Goal: Transaction & Acquisition: Purchase product/service

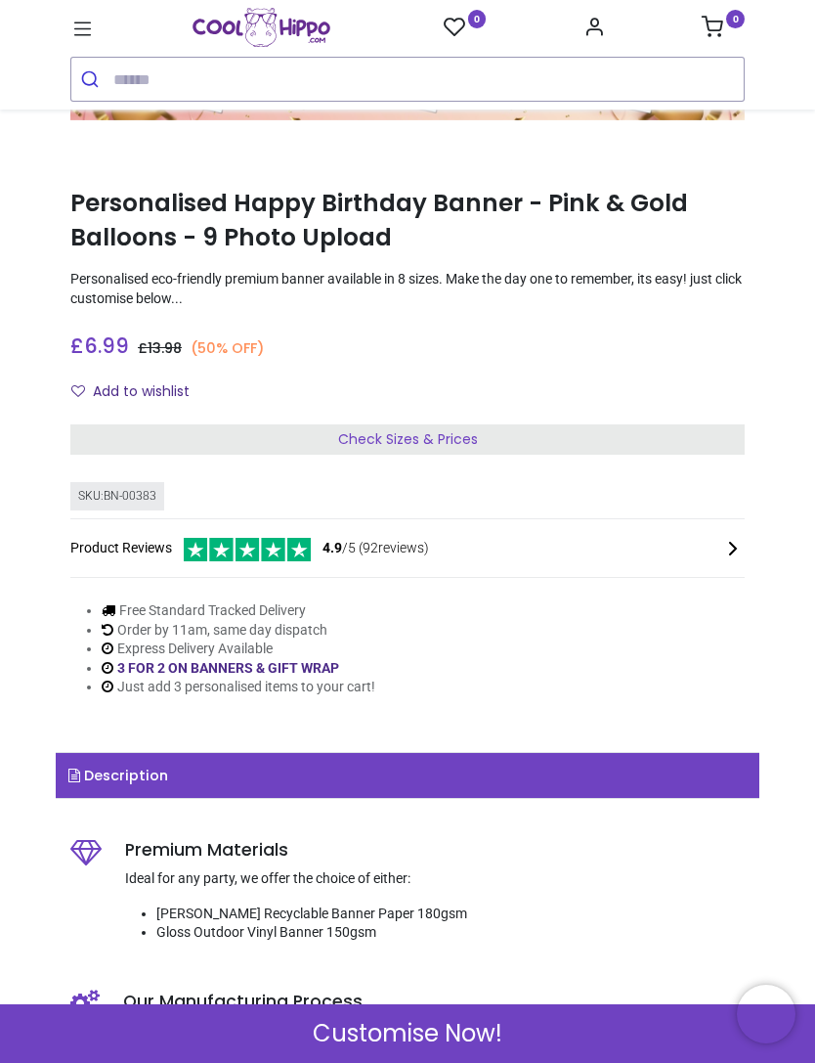
scroll to position [261, 0]
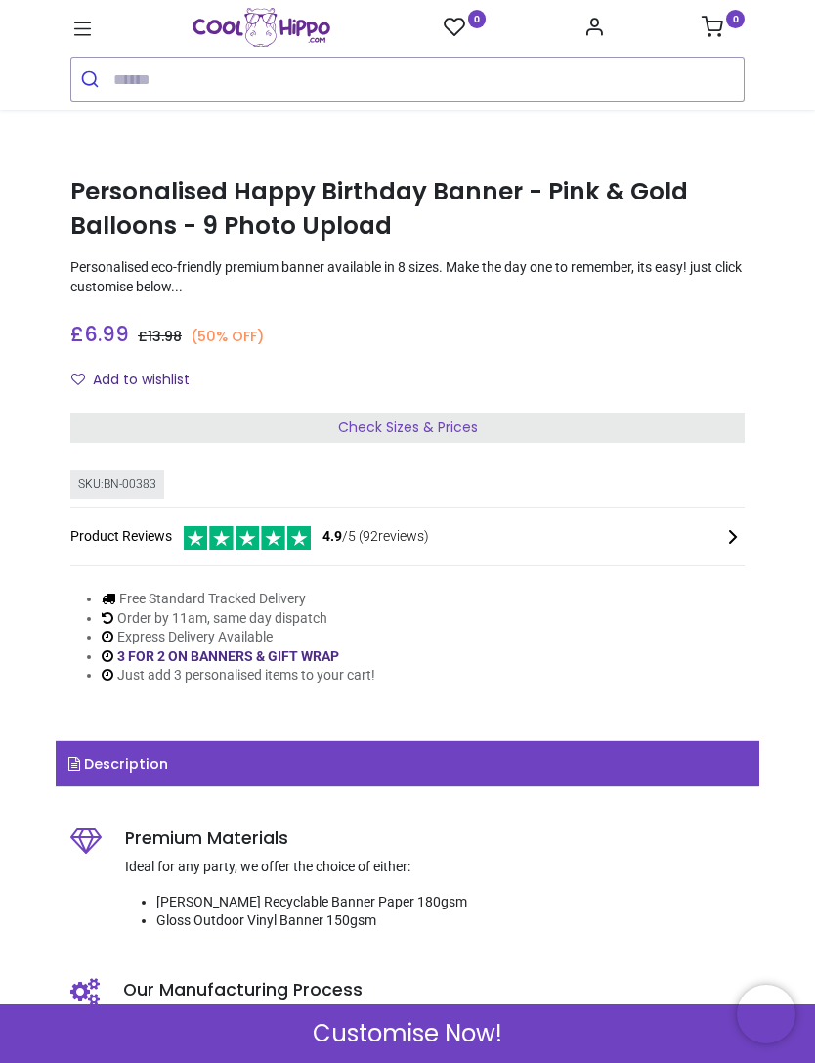
click at [517, 428] on div "Check Sizes & Prices" at bounding box center [407, 428] width 675 height 31
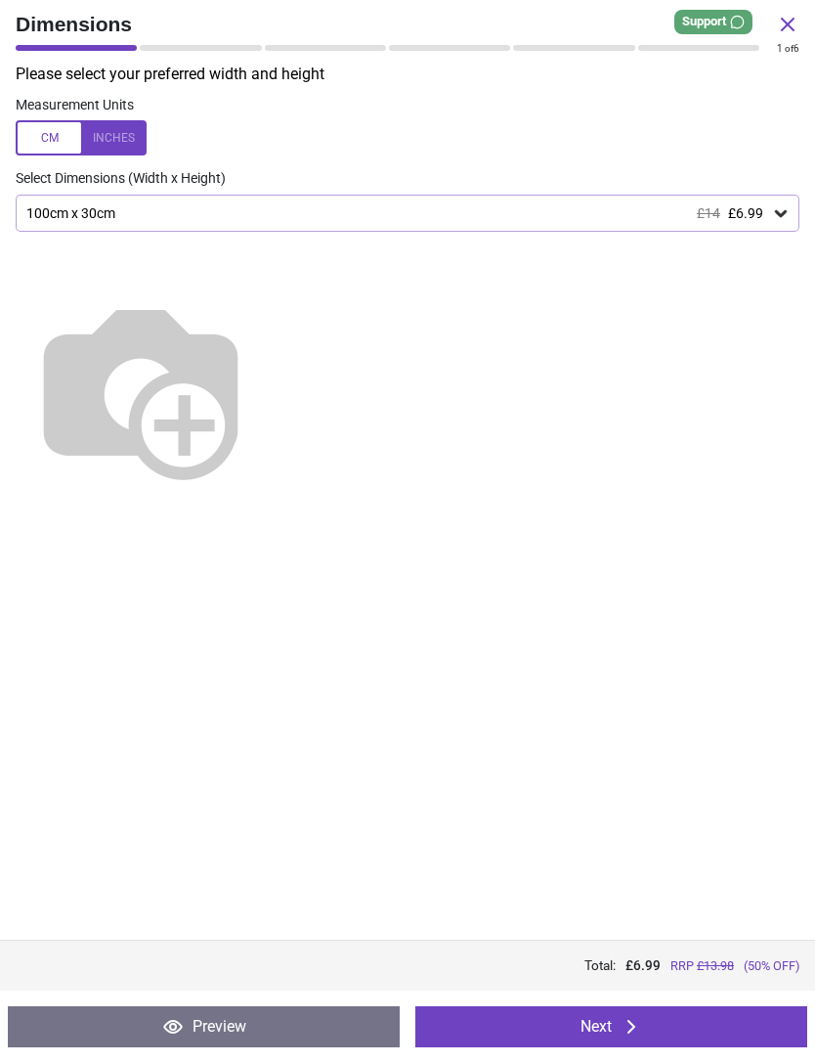
click at [760, 208] on span "£6.99" at bounding box center [745, 213] width 35 height 16
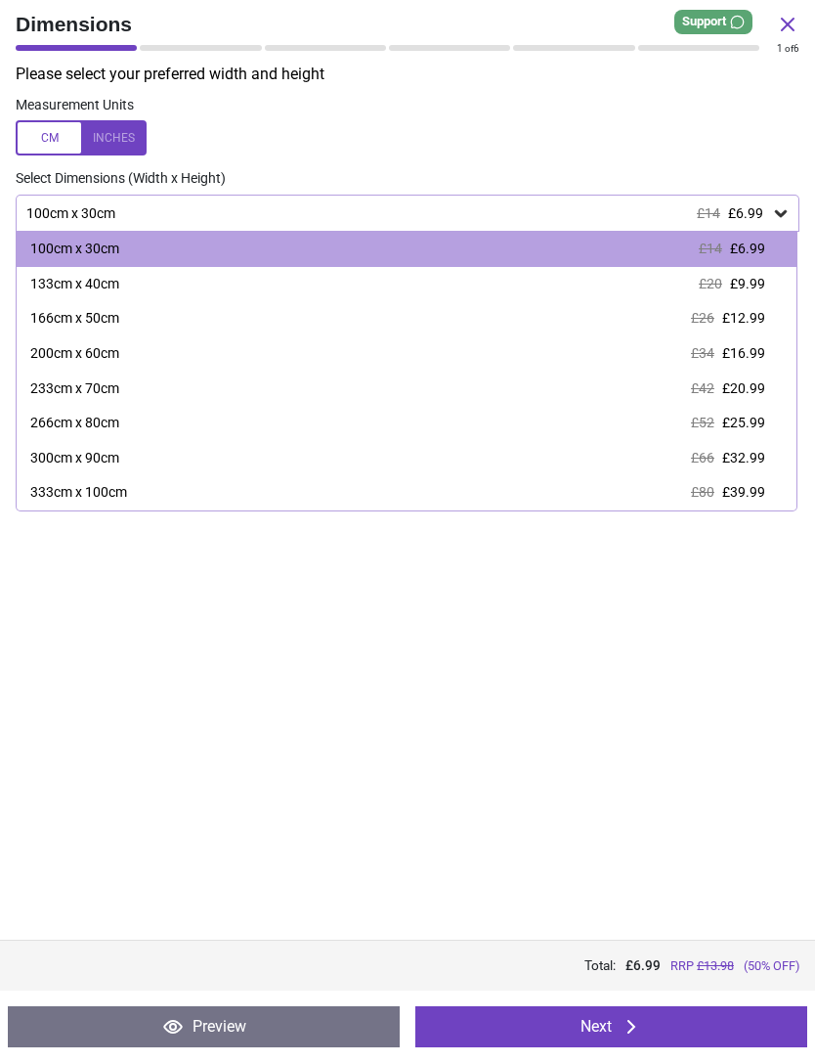
click at [631, 1021] on icon at bounding box center [631, 1026] width 23 height 23
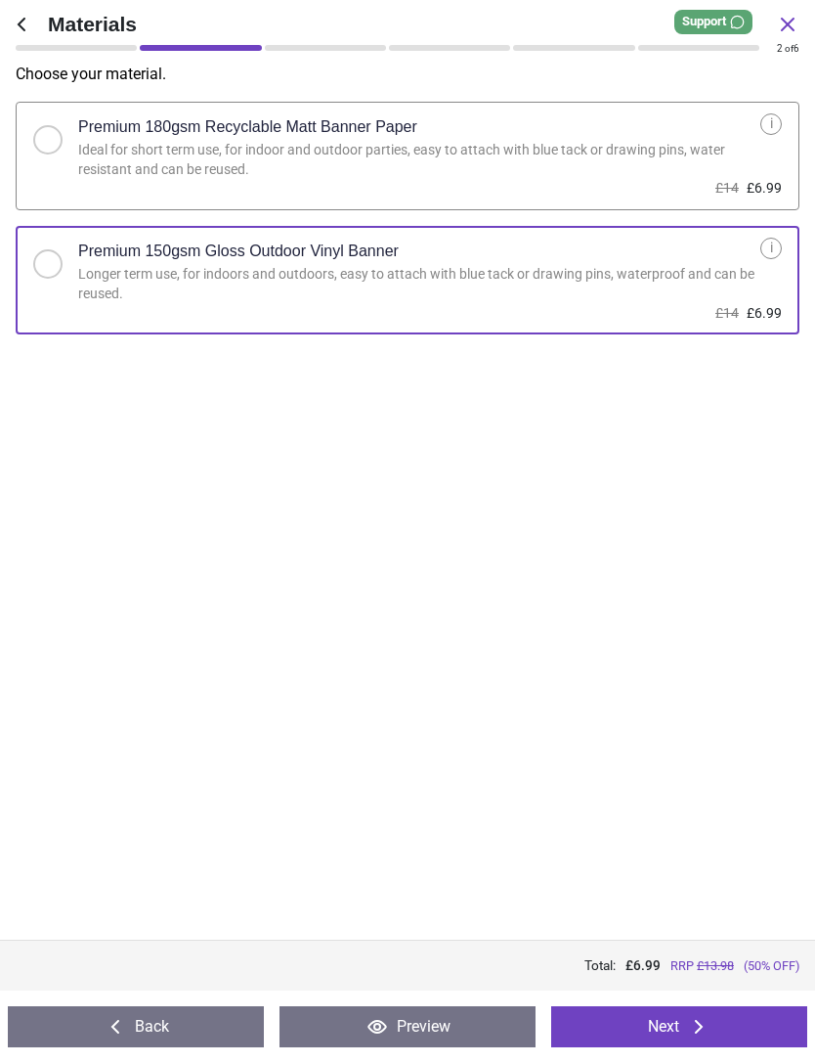
click at [692, 1020] on icon at bounding box center [698, 1026] width 23 height 23
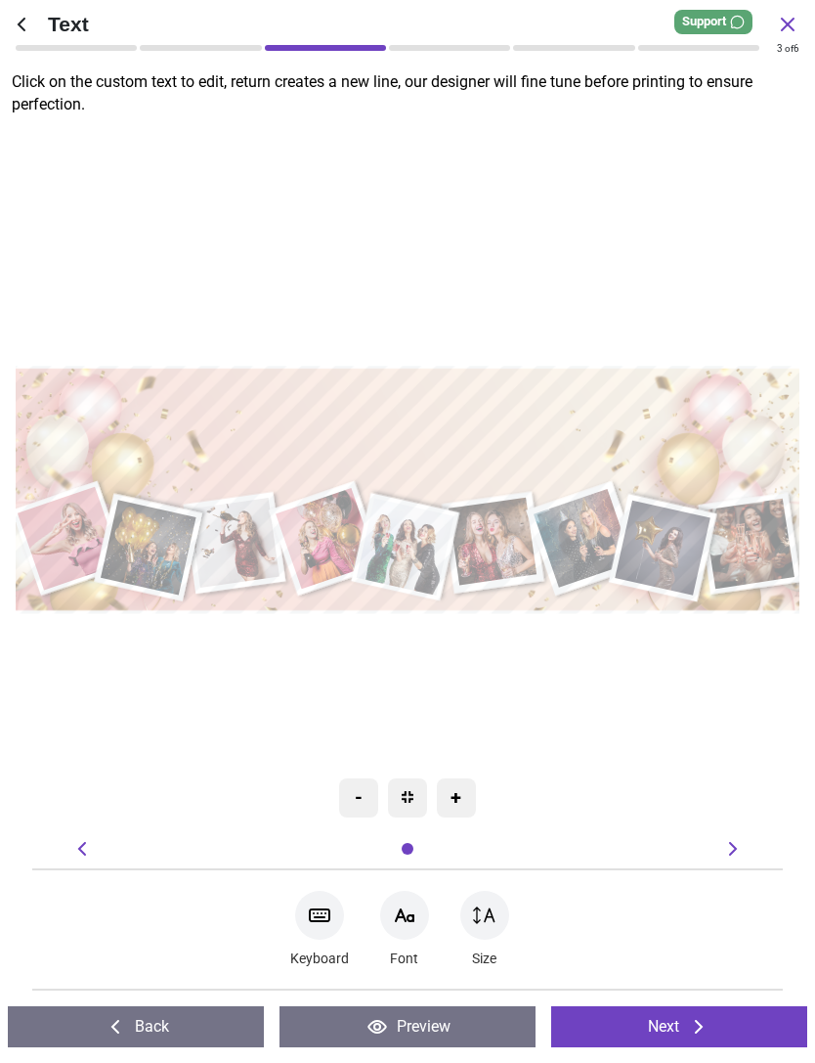
click at [593, 434] on textarea at bounding box center [407, 440] width 768 height 106
type textarea "**********"
click at [687, 255] on div ".cls-1 { filter: url(#drop-shadow-3); } .cls-1, .cls-2, .cls-3, .cls-4, .cls-5,…" at bounding box center [406, 489] width 817 height 733
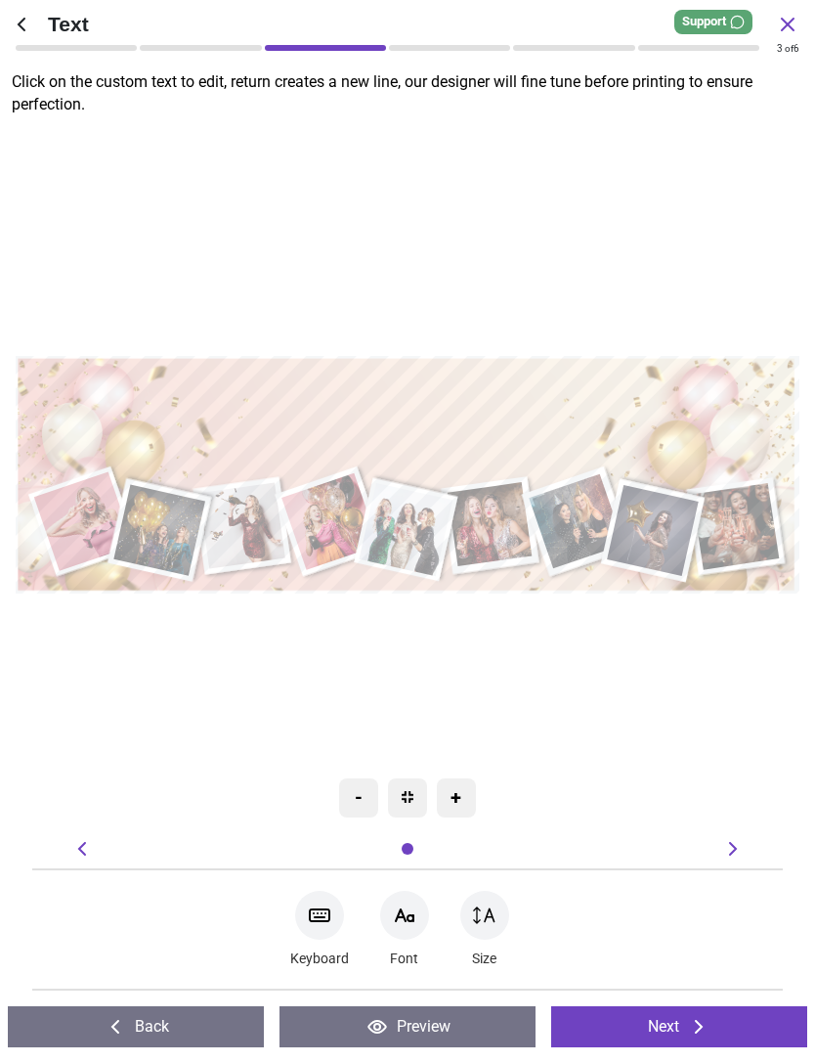
click at [702, 1027] on icon at bounding box center [699, 1027] width 8 height 14
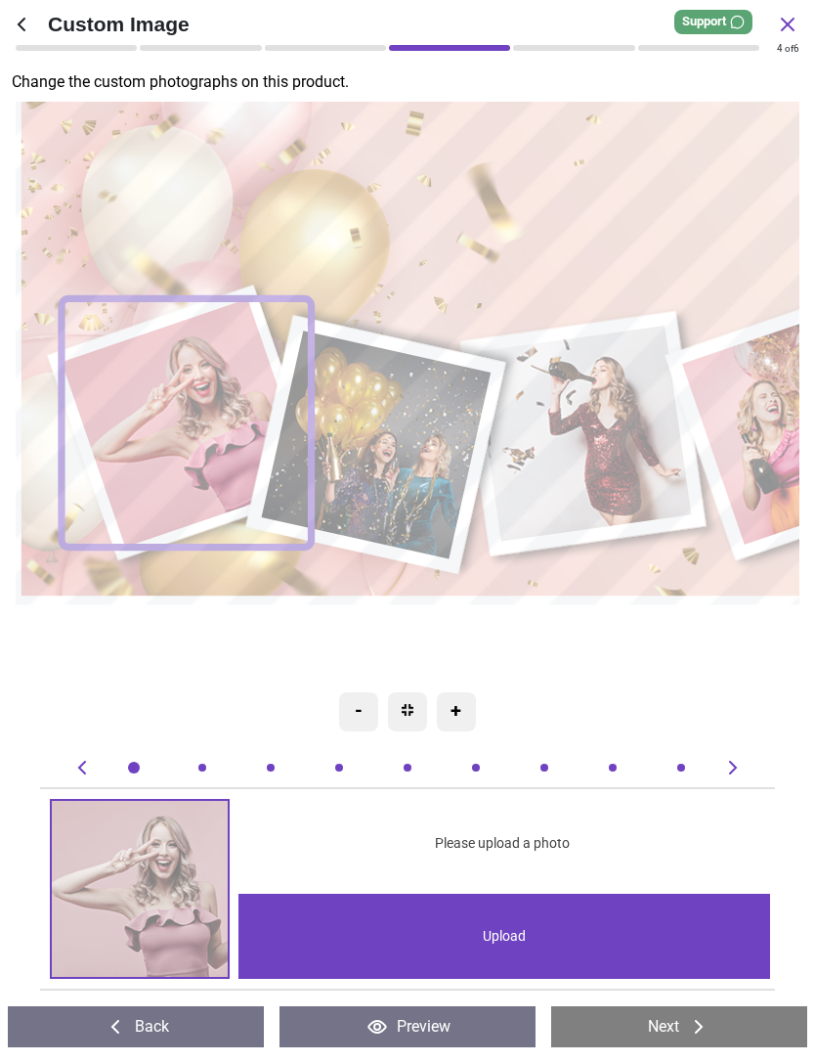
click at [504, 934] on div "Upload" at bounding box center [505, 936] width 532 height 85
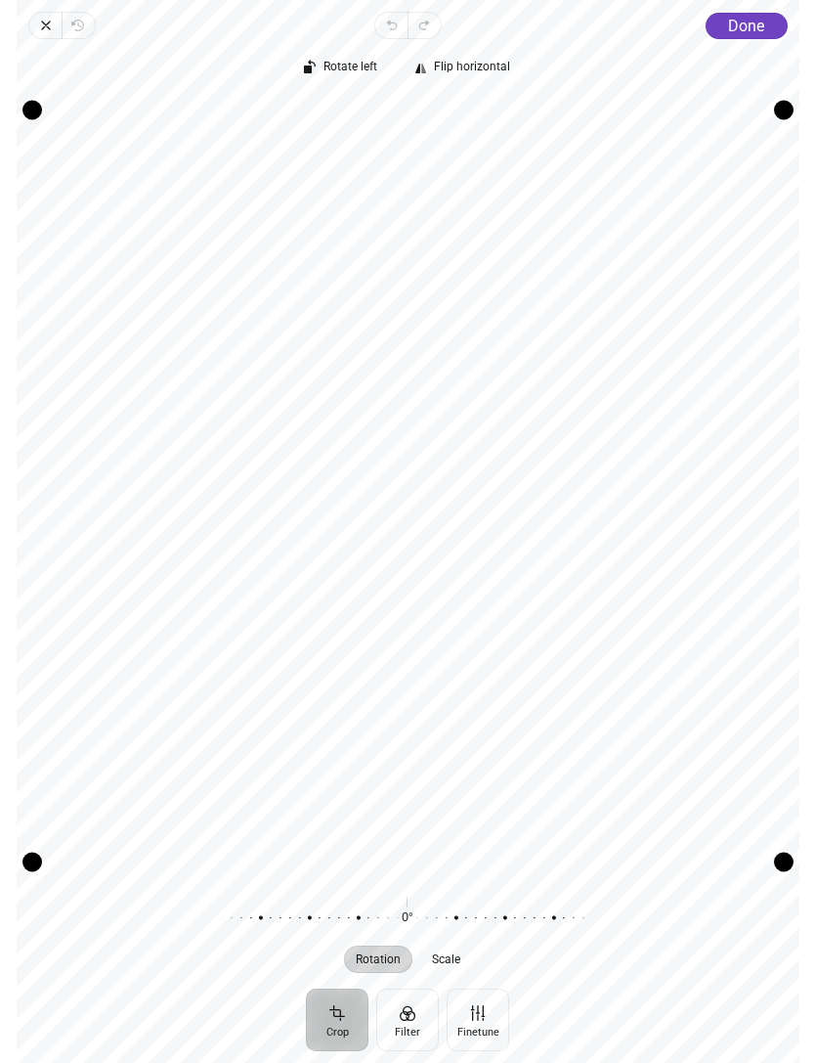
click at [335, 1021] on button "Crop" at bounding box center [337, 1020] width 63 height 63
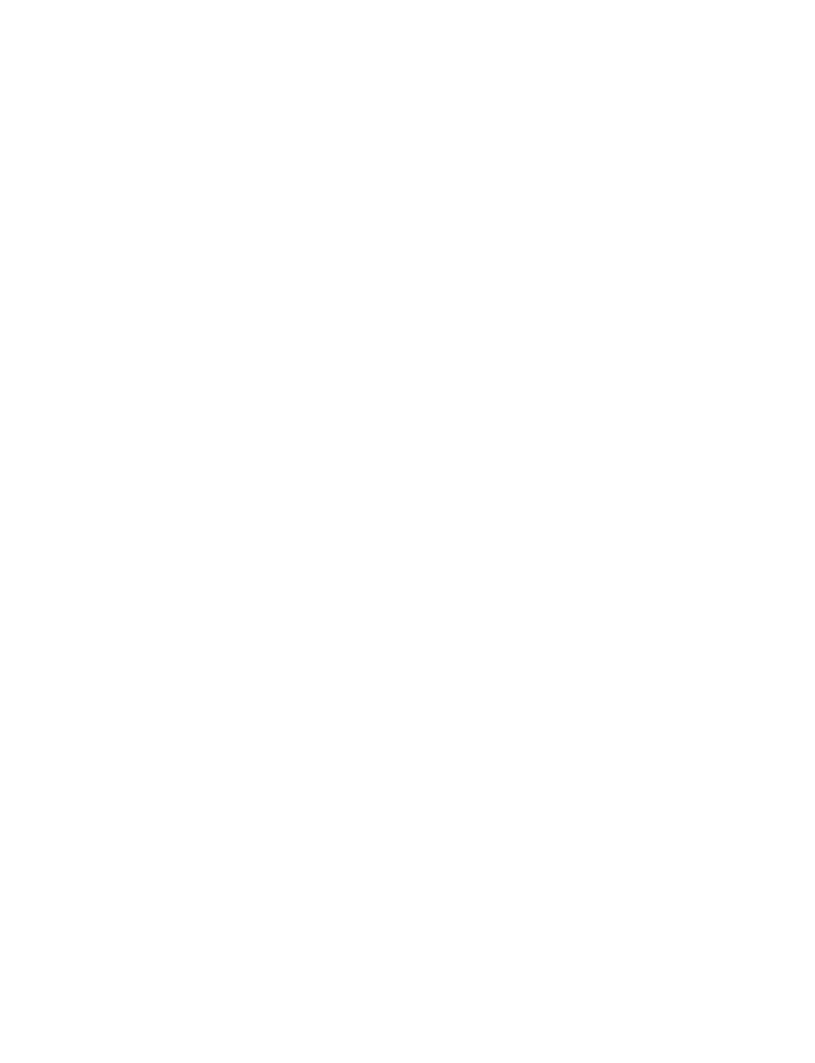
click at [536, 658] on div at bounding box center [408, 531] width 783 height 1063
click at [680, 600] on div at bounding box center [408, 531] width 783 height 1063
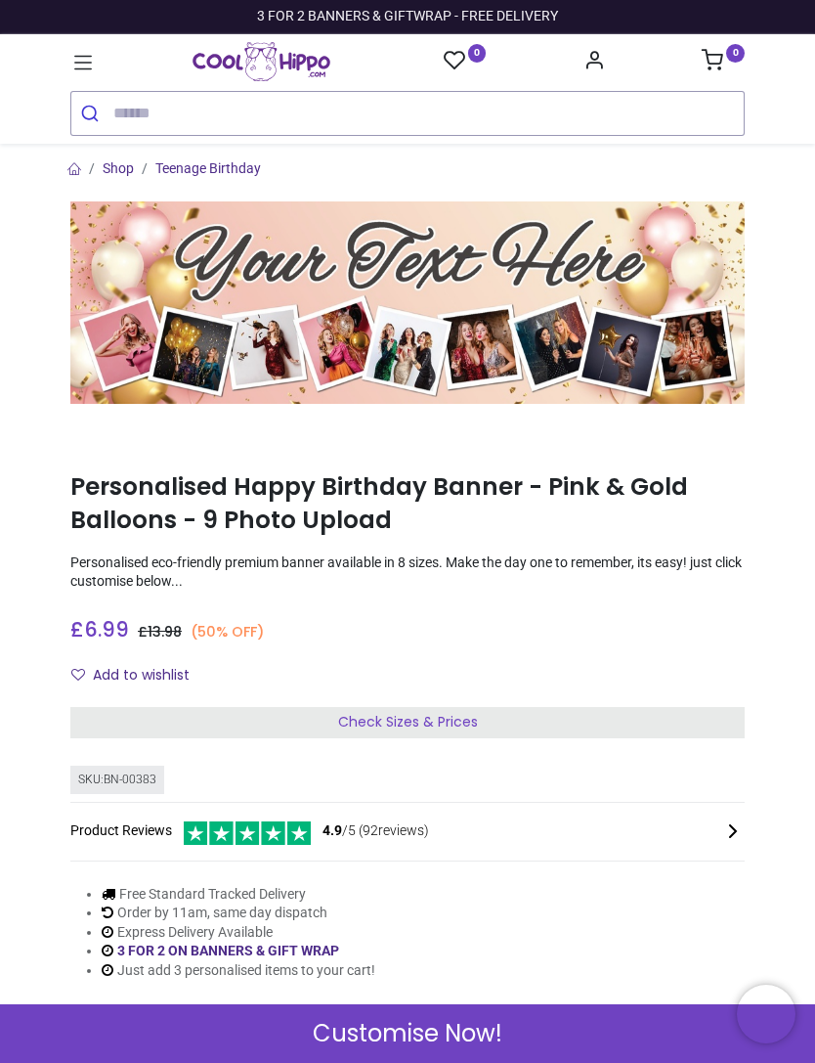
click at [467, 1026] on span "Customise Now!" at bounding box center [408, 1033] width 190 height 33
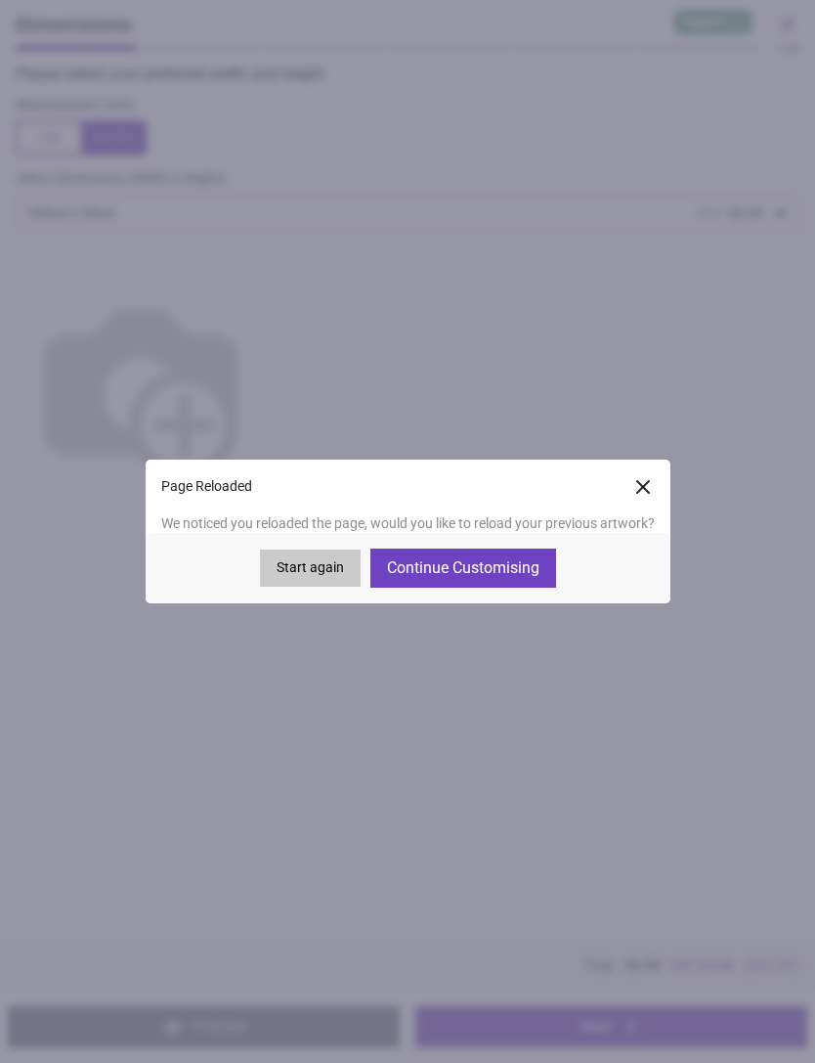
click at [506, 574] on button "Continue Customising" at bounding box center [464, 568] width 186 height 39
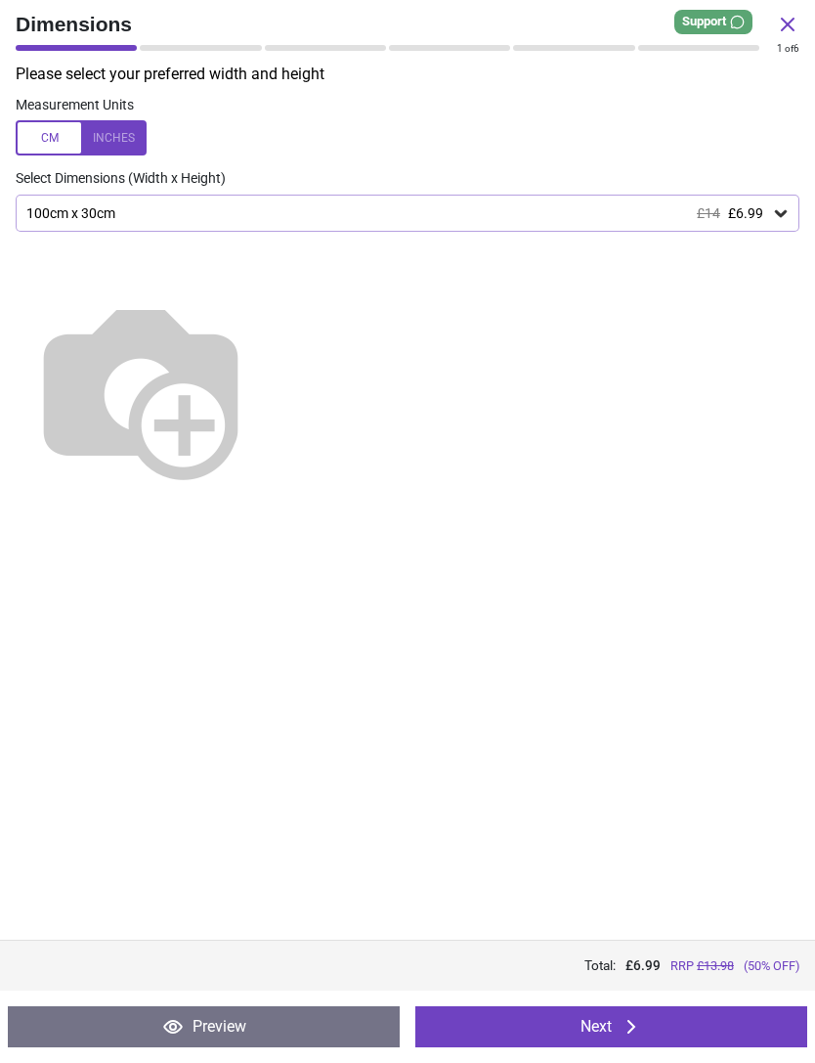
click at [645, 1023] on button "Next" at bounding box center [612, 1026] width 392 height 41
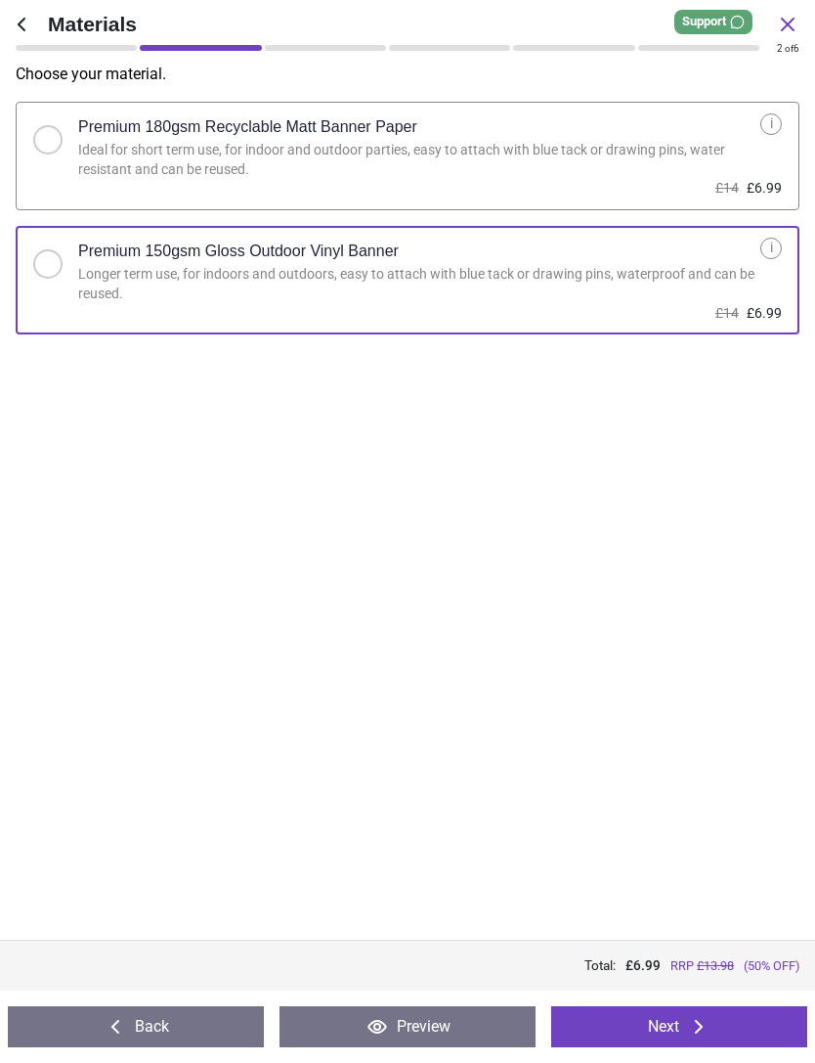
click at [670, 1023] on button "Next" at bounding box center [679, 1026] width 256 height 41
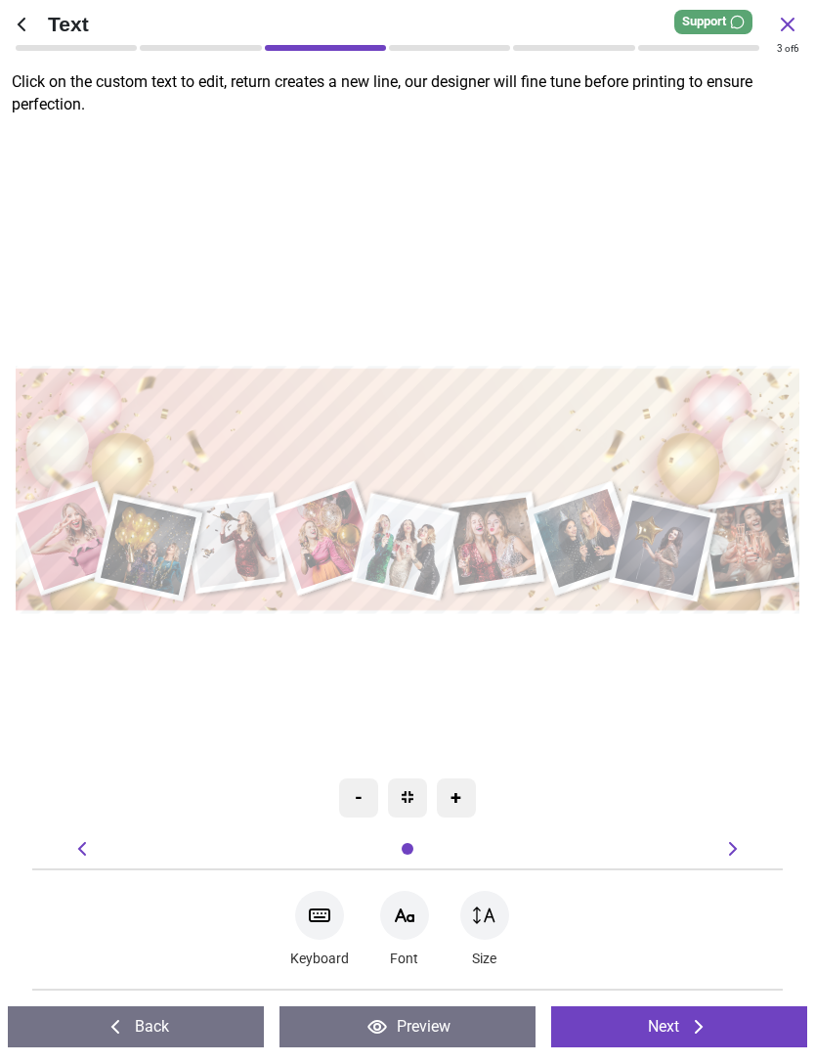
click at [693, 1023] on icon at bounding box center [698, 1026] width 23 height 23
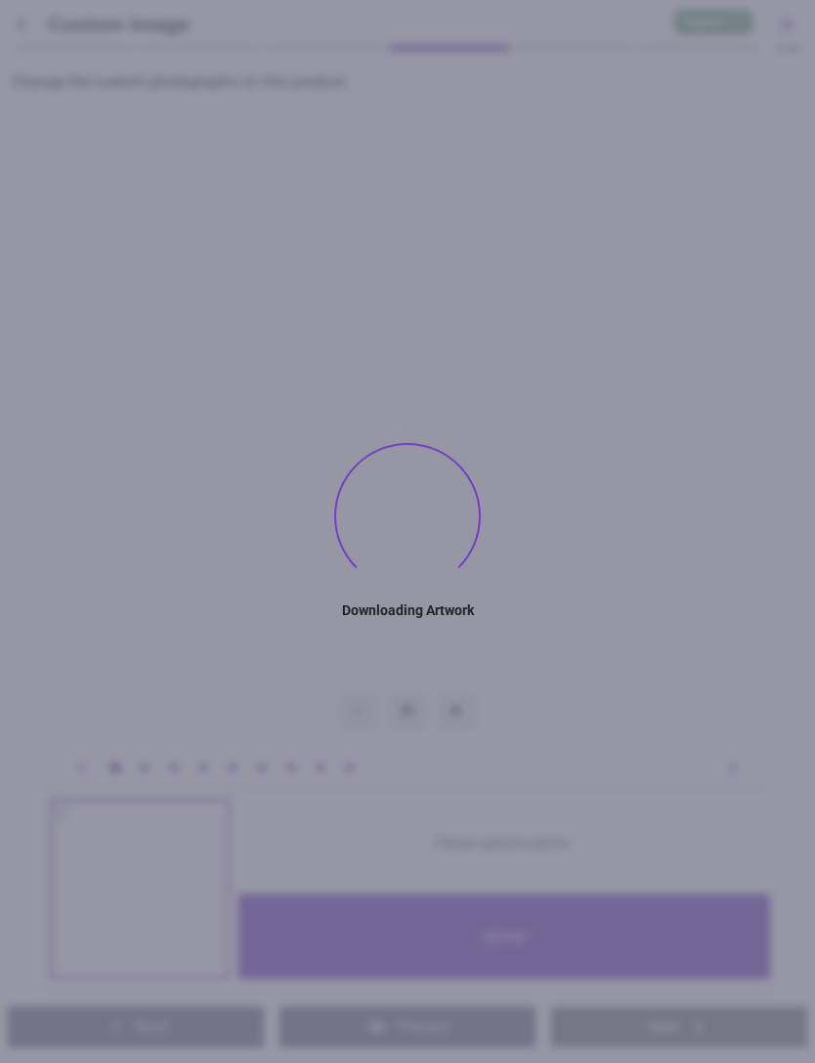
type textarea "**********"
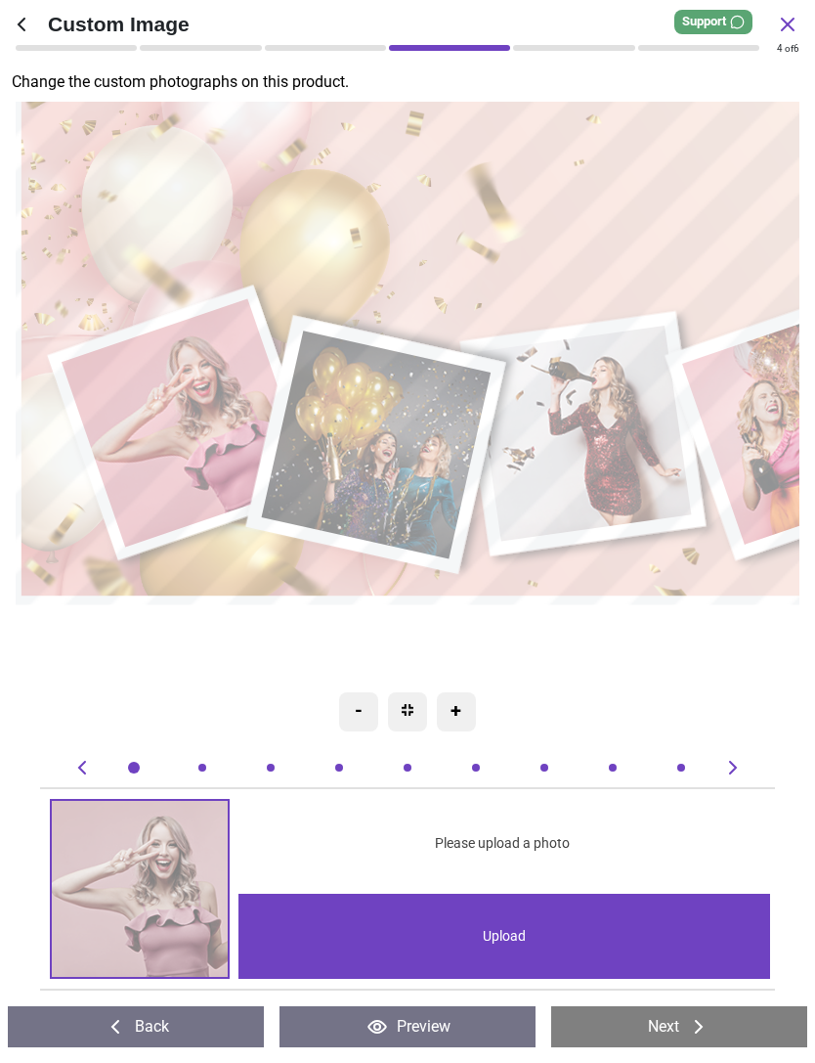
click at [506, 925] on div "Upload" at bounding box center [505, 936] width 532 height 85
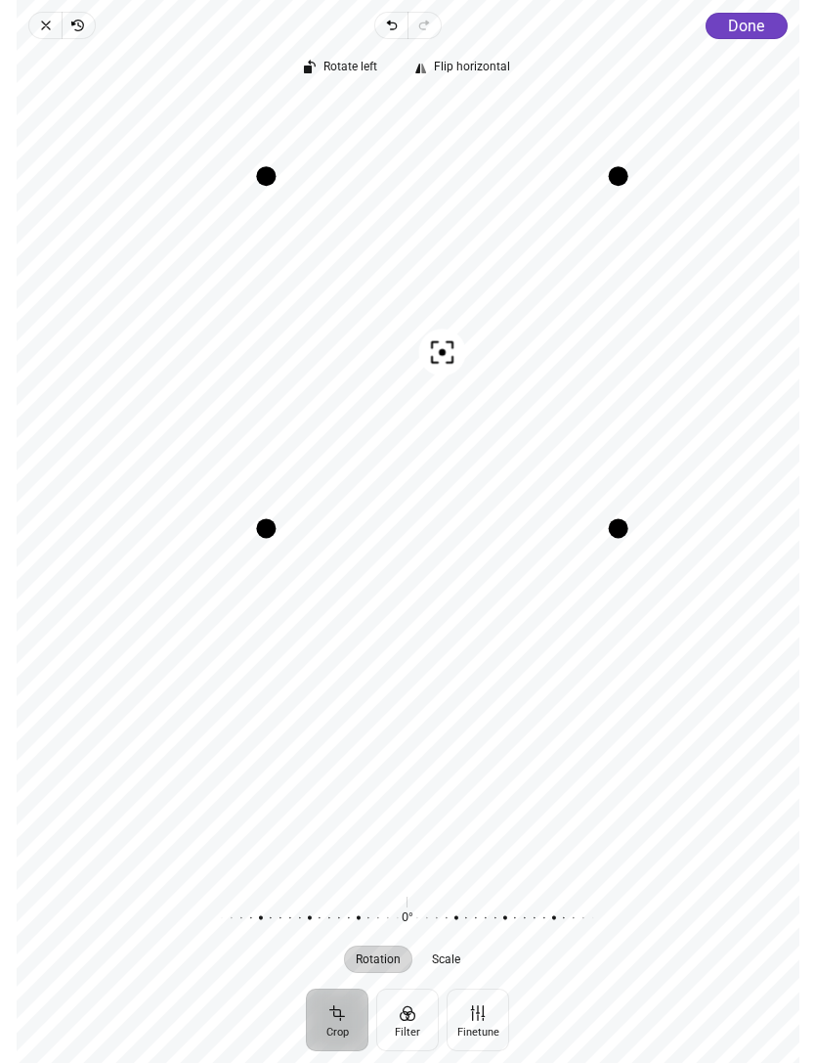
click at [750, 28] on span "Done" at bounding box center [746, 26] width 36 height 19
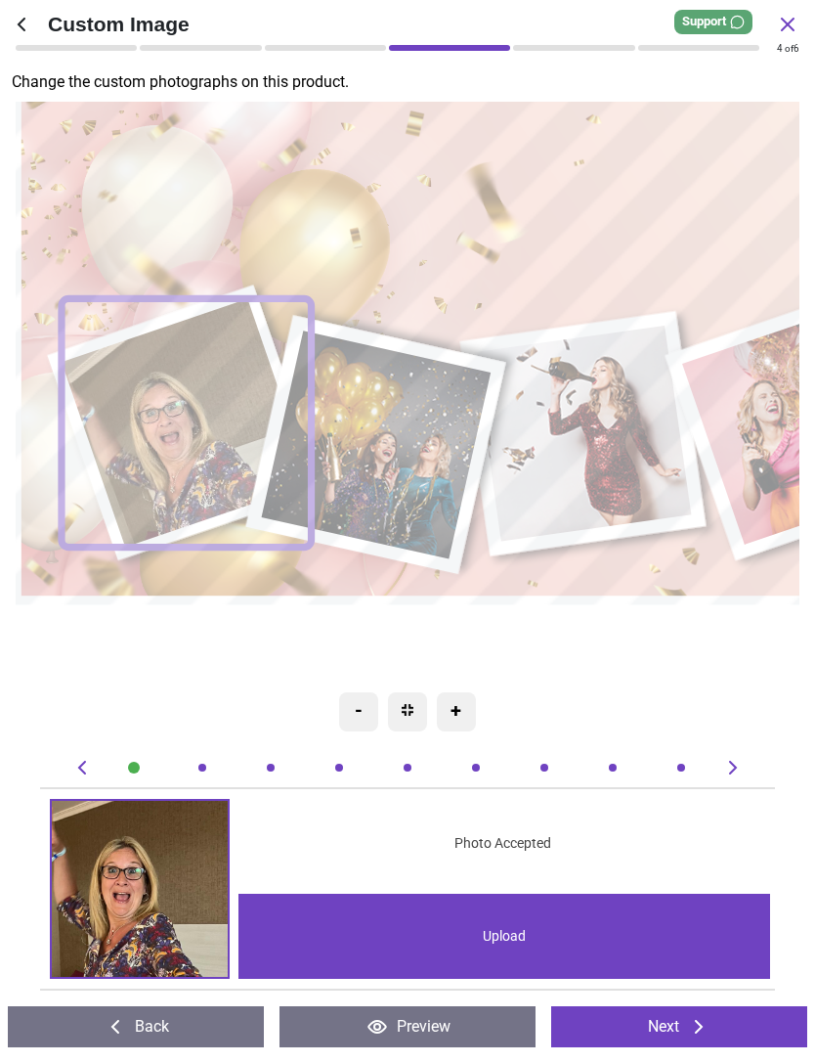
click at [405, 456] on image at bounding box center [377, 445] width 230 height 228
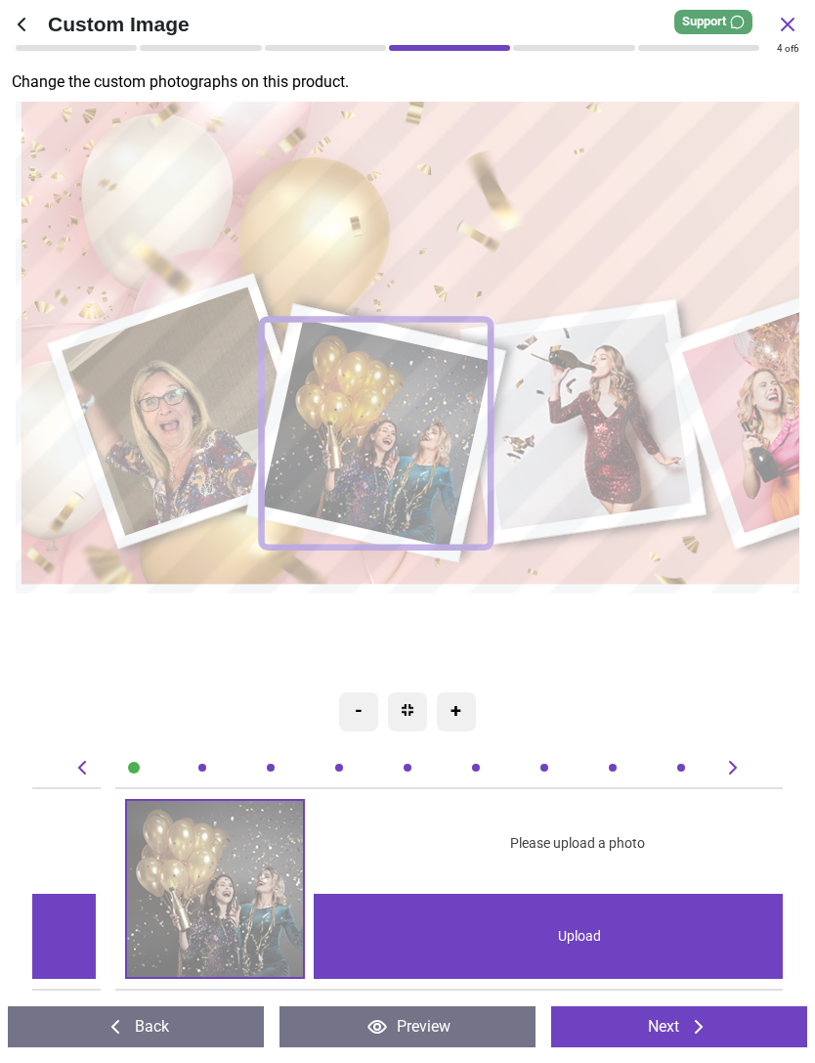
scroll to position [0, 750]
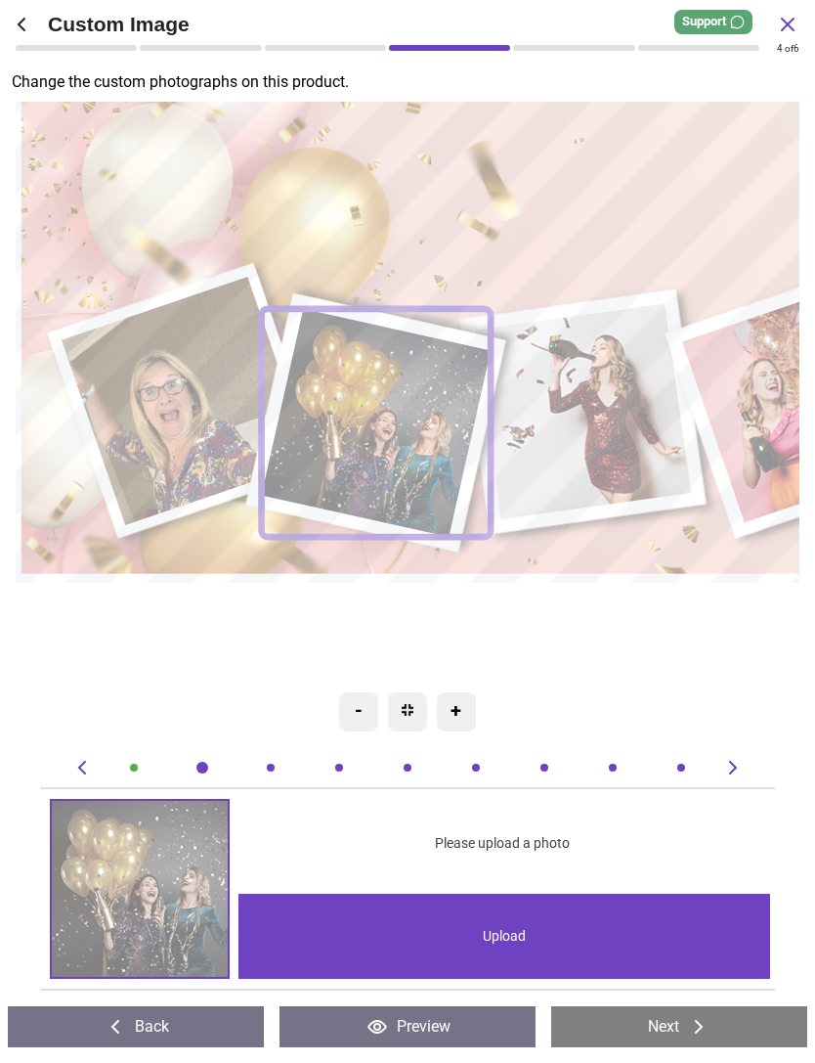
click at [502, 927] on div "Upload" at bounding box center [505, 936] width 532 height 85
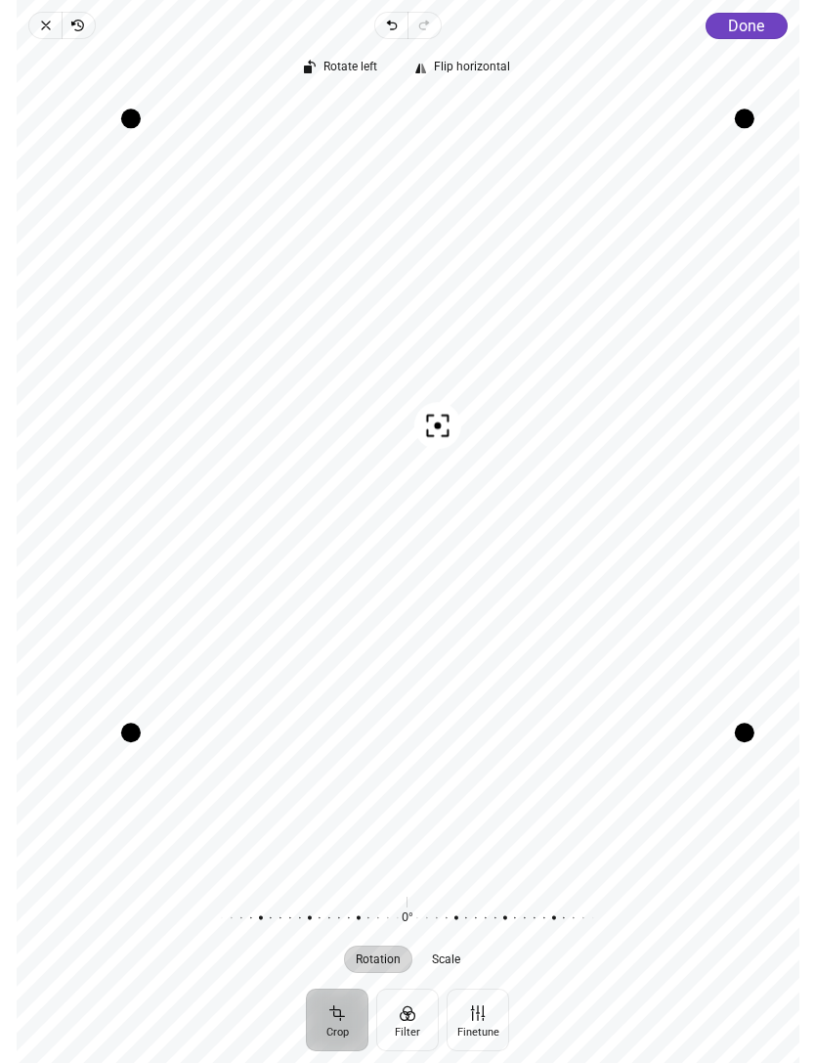
click at [755, 20] on span "Done" at bounding box center [746, 26] width 36 height 19
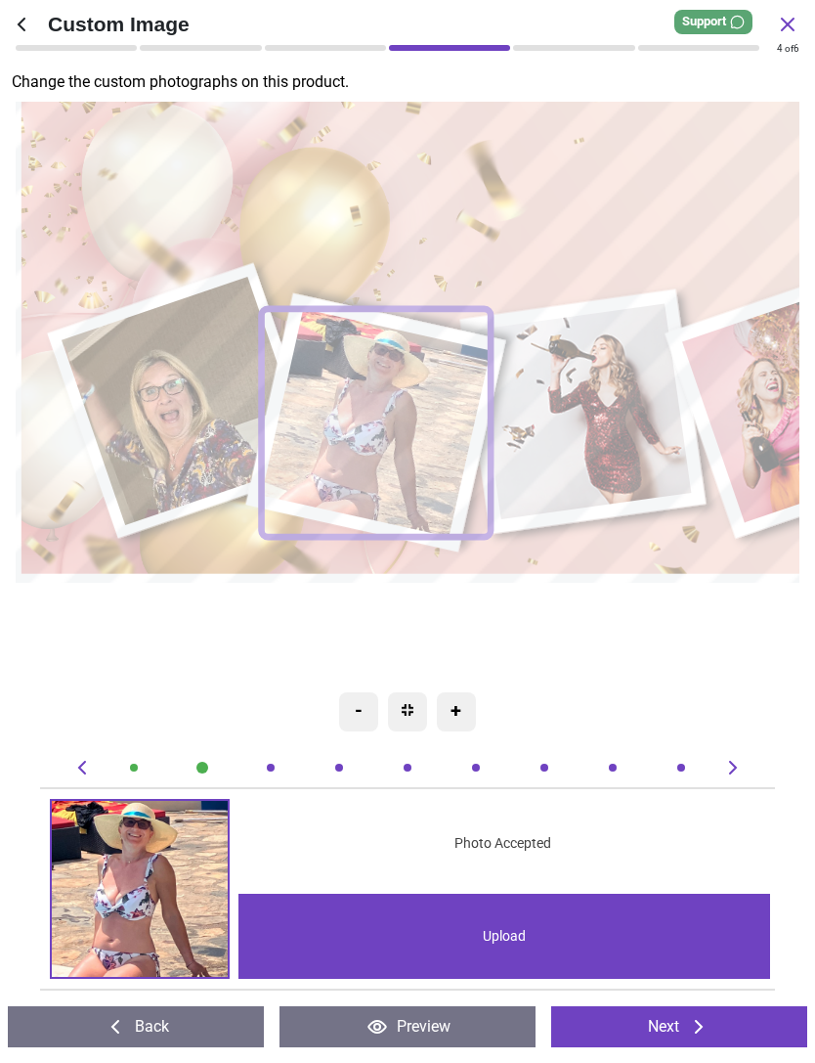
click at [593, 408] on image at bounding box center [582, 412] width 217 height 216
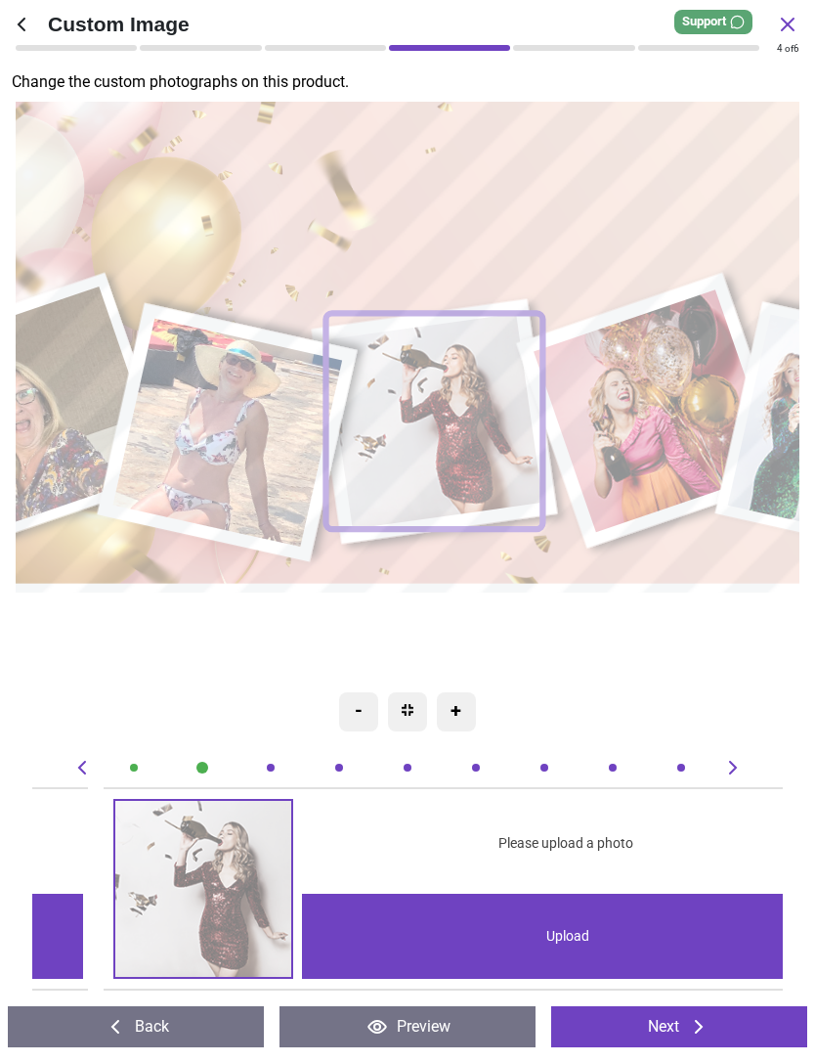
scroll to position [0, 1501]
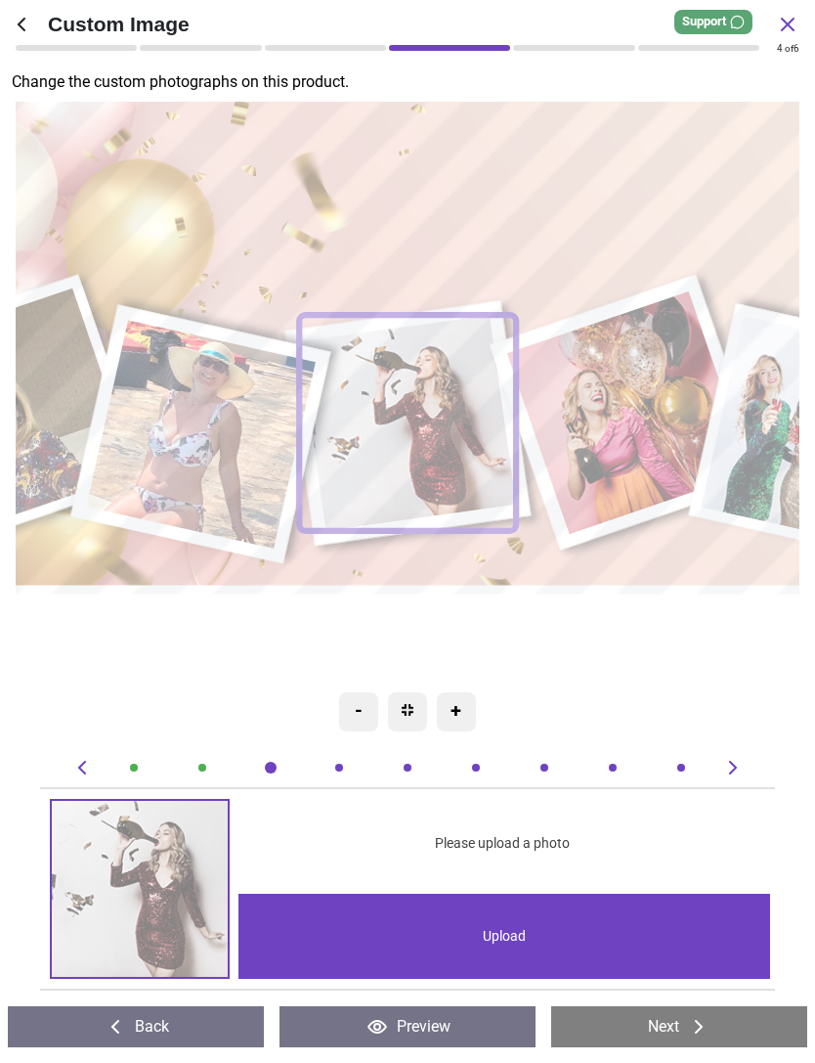
click at [517, 937] on div "Upload" at bounding box center [505, 936] width 532 height 85
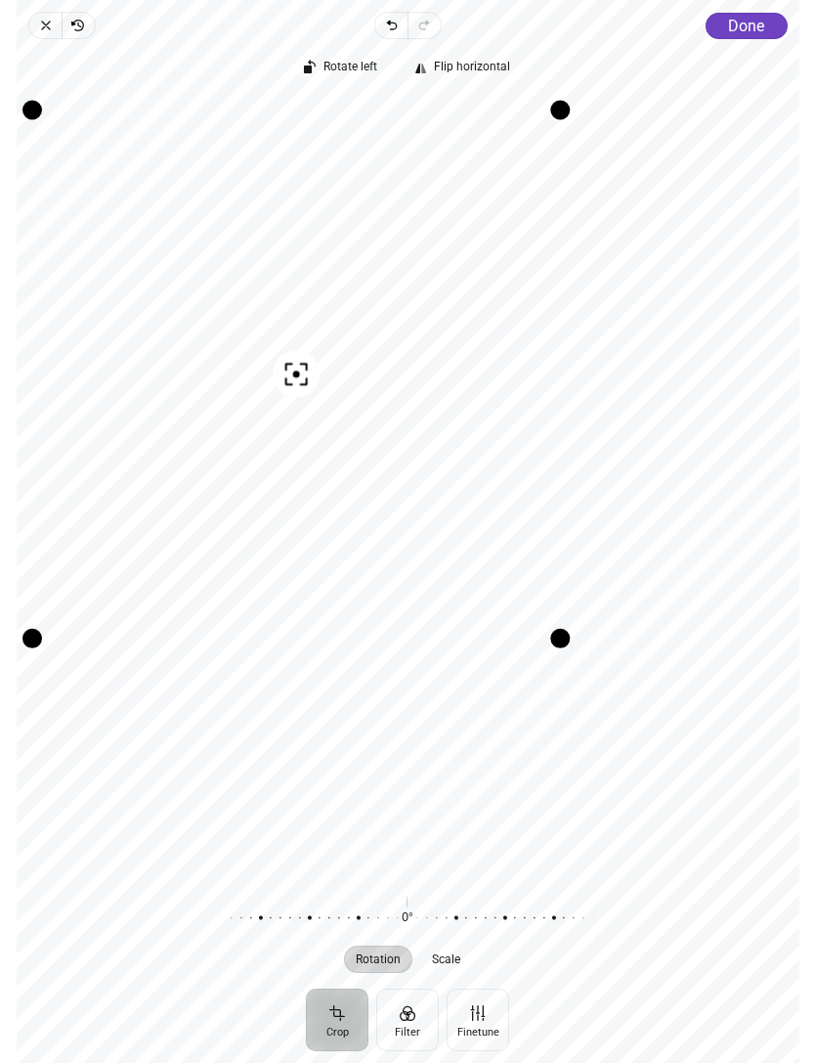
click at [745, 20] on span "Done" at bounding box center [746, 26] width 36 height 19
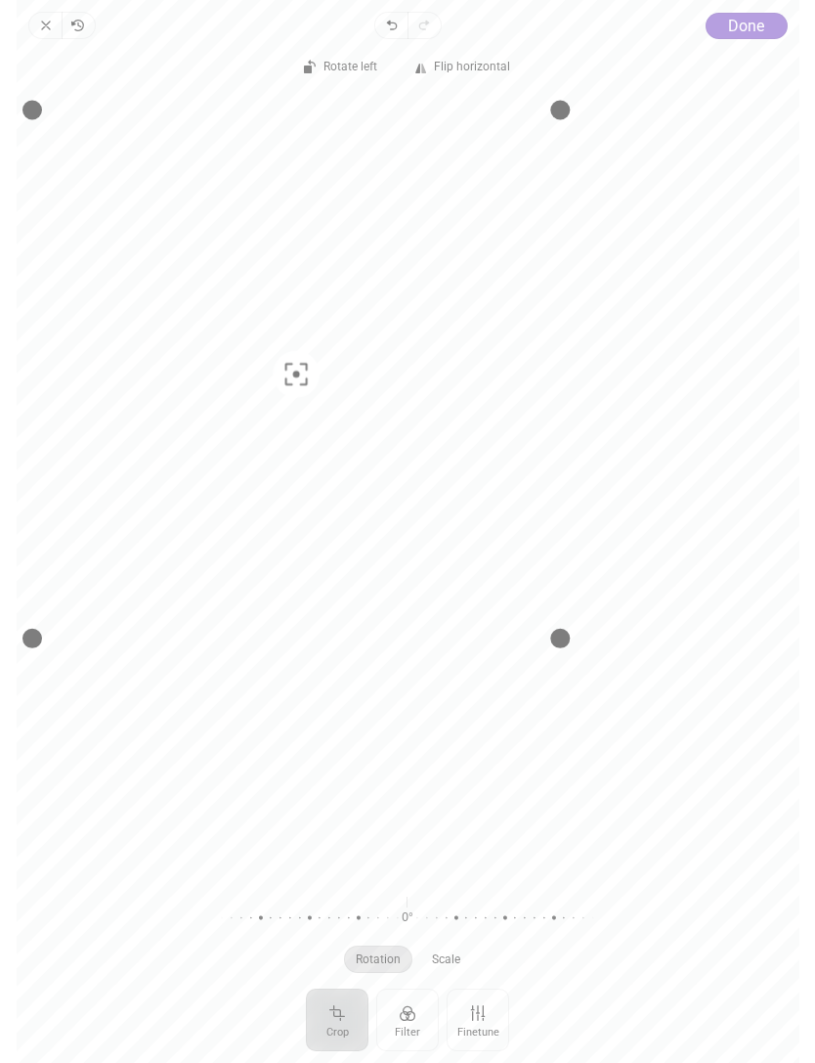
scroll to position [0, 1501]
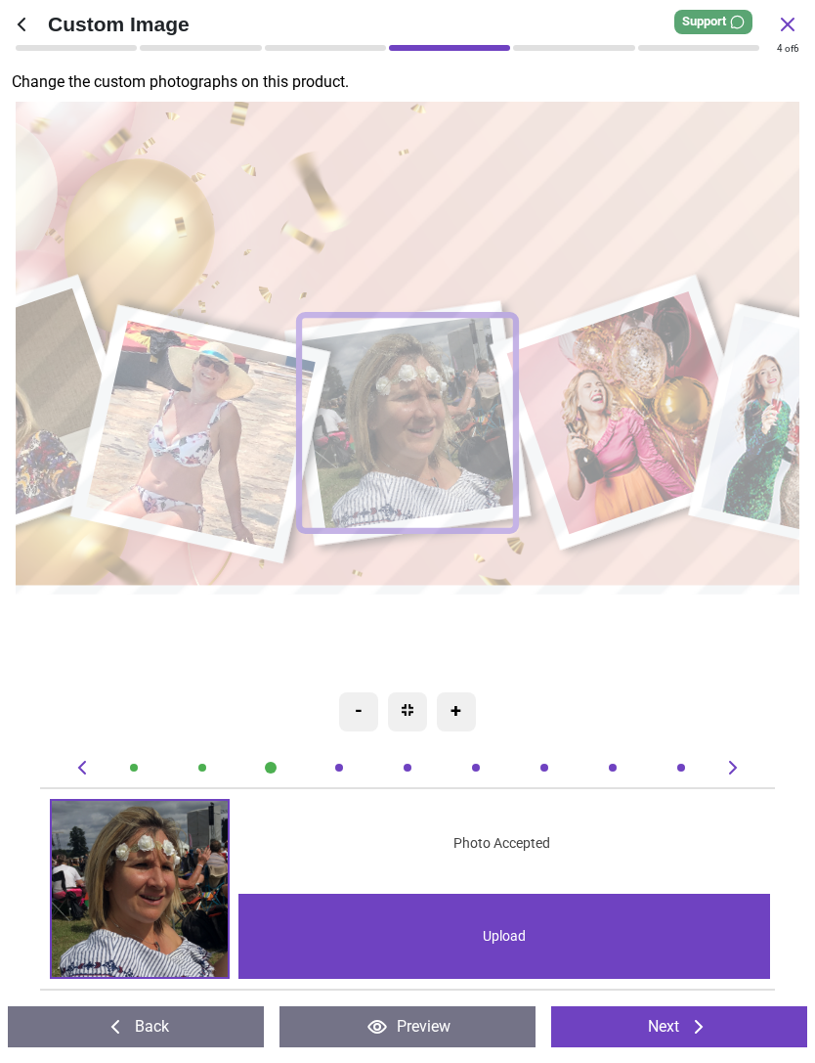
click at [625, 397] on image at bounding box center [629, 412] width 244 height 242
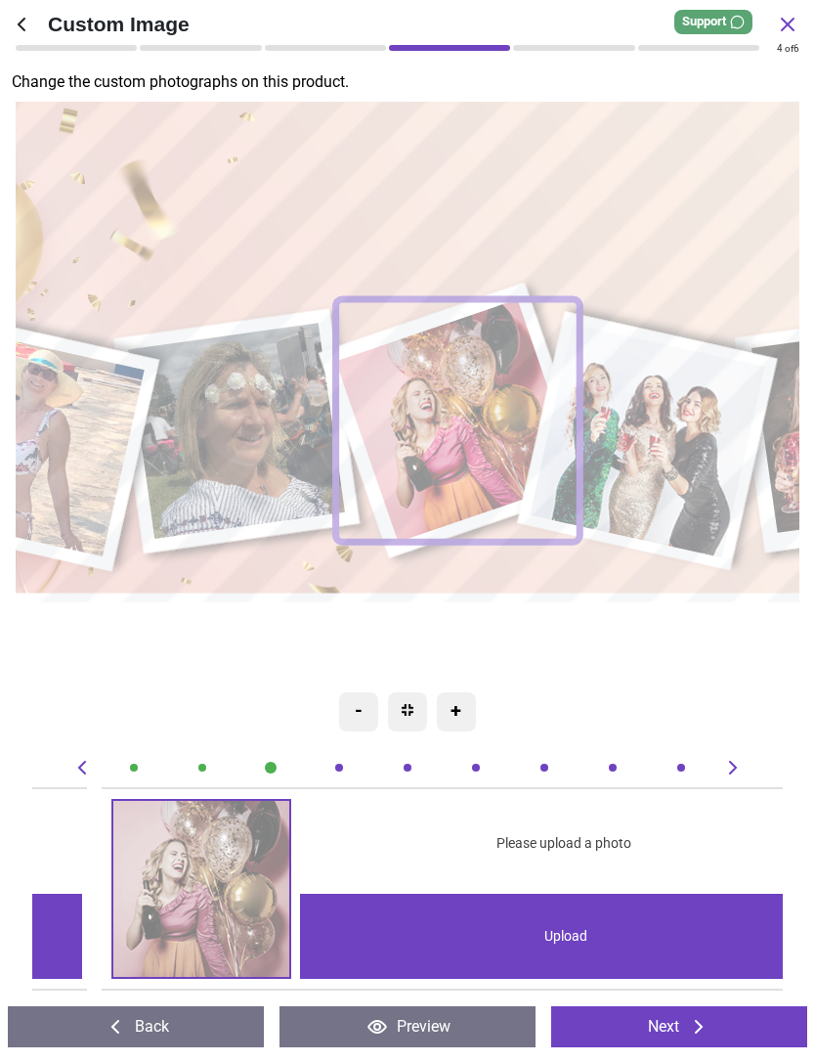
scroll to position [0, 2251]
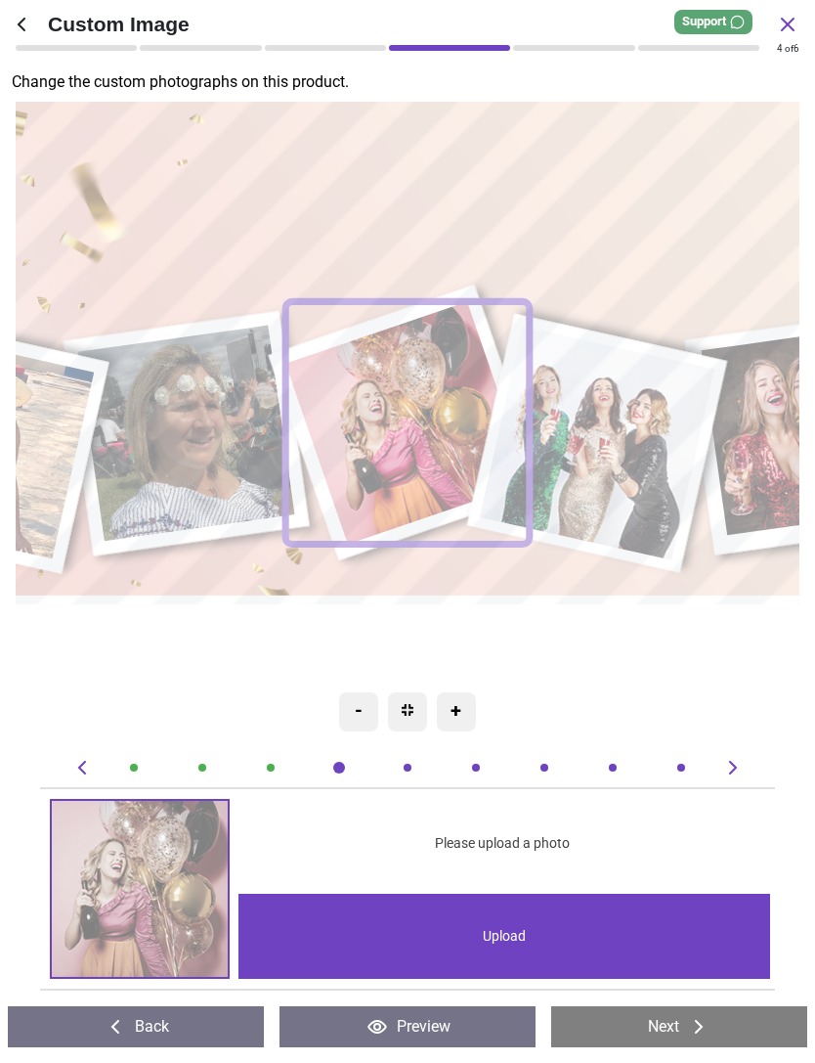
click at [496, 931] on div "Upload" at bounding box center [505, 936] width 532 height 85
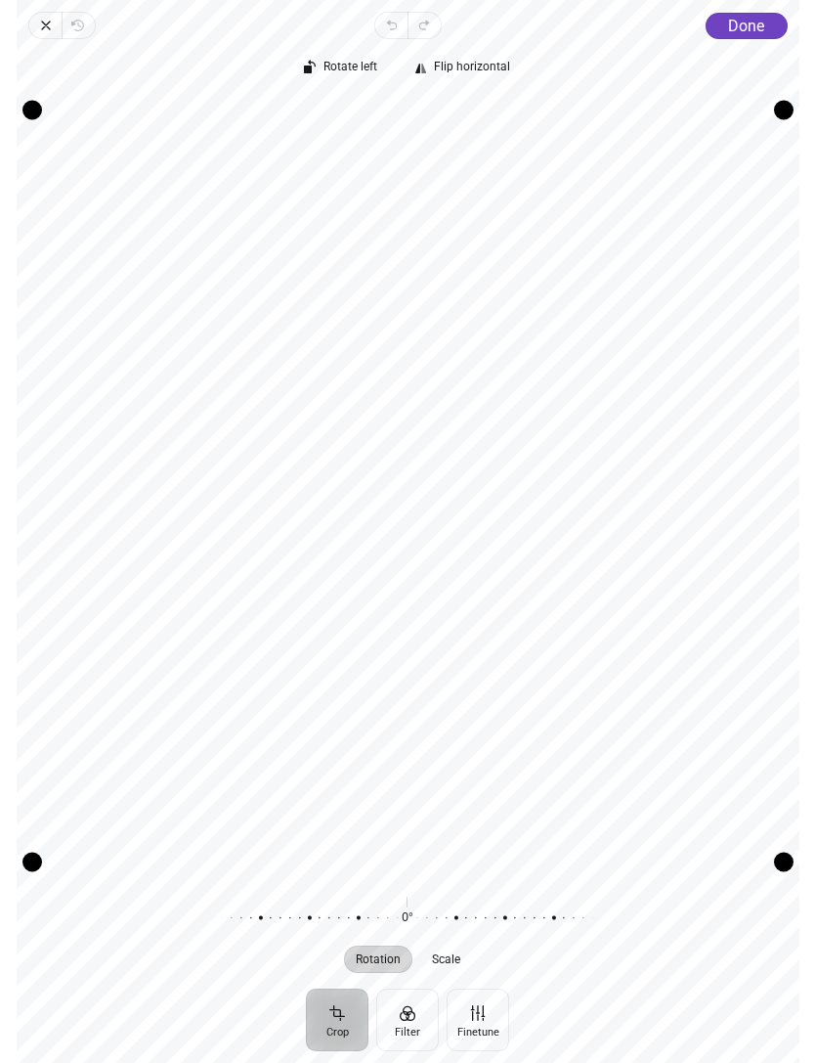
click at [48, 25] on icon "button" at bounding box center [46, 26] width 16 height 16
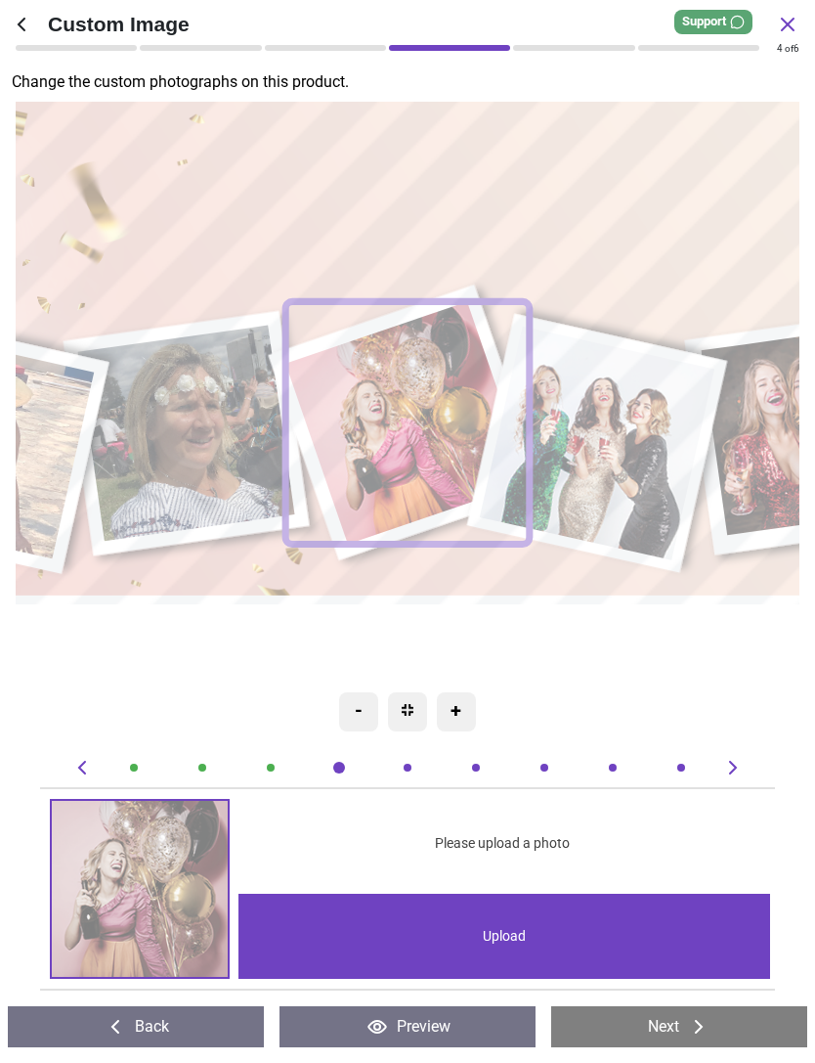
click at [516, 929] on div "Upload" at bounding box center [505, 936] width 532 height 85
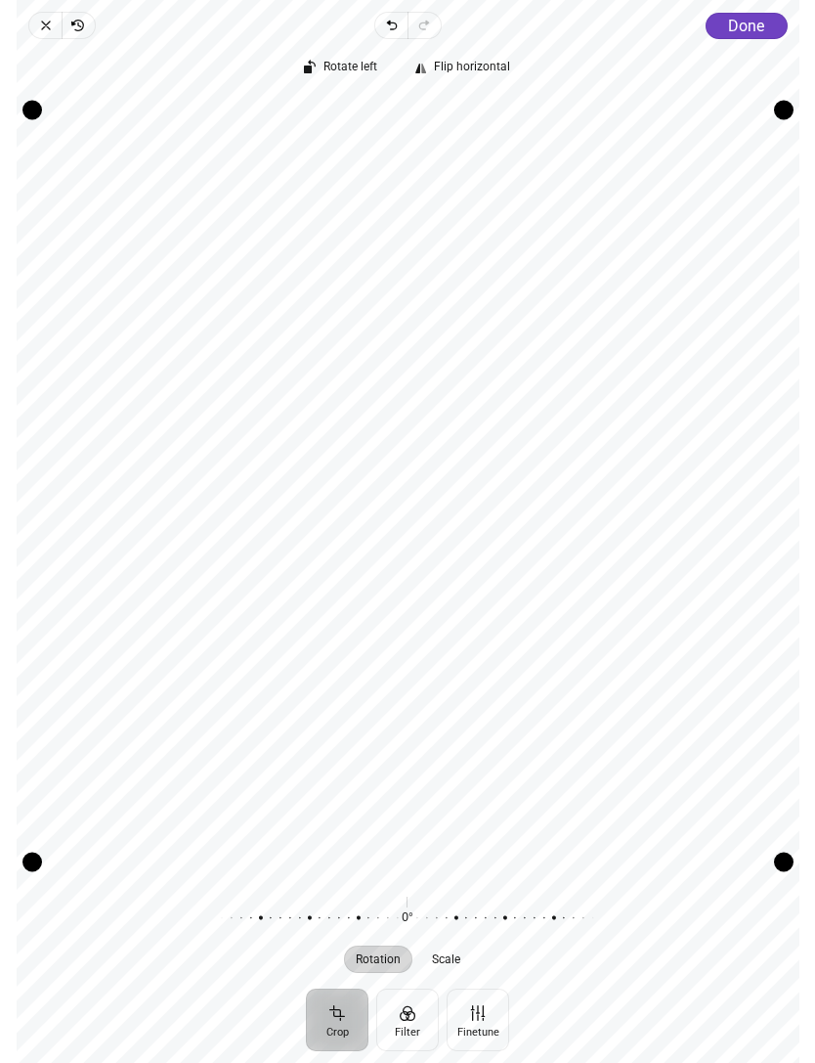
click at [751, 43] on div "Rotate left Flip horizontal Recenter Rotation Scale 0° Reset" at bounding box center [408, 513] width 783 height 949
click at [746, 38] on button "Done" at bounding box center [746, 26] width 82 height 26
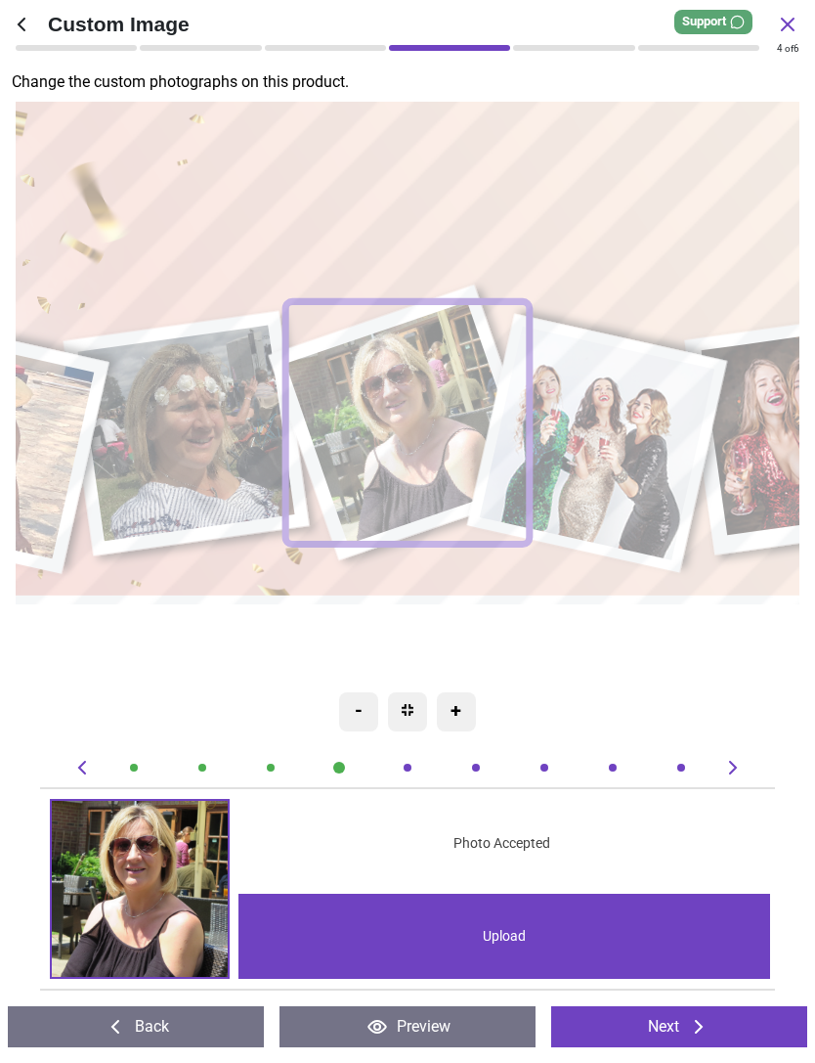
click at [612, 438] on image at bounding box center [597, 444] width 235 height 234
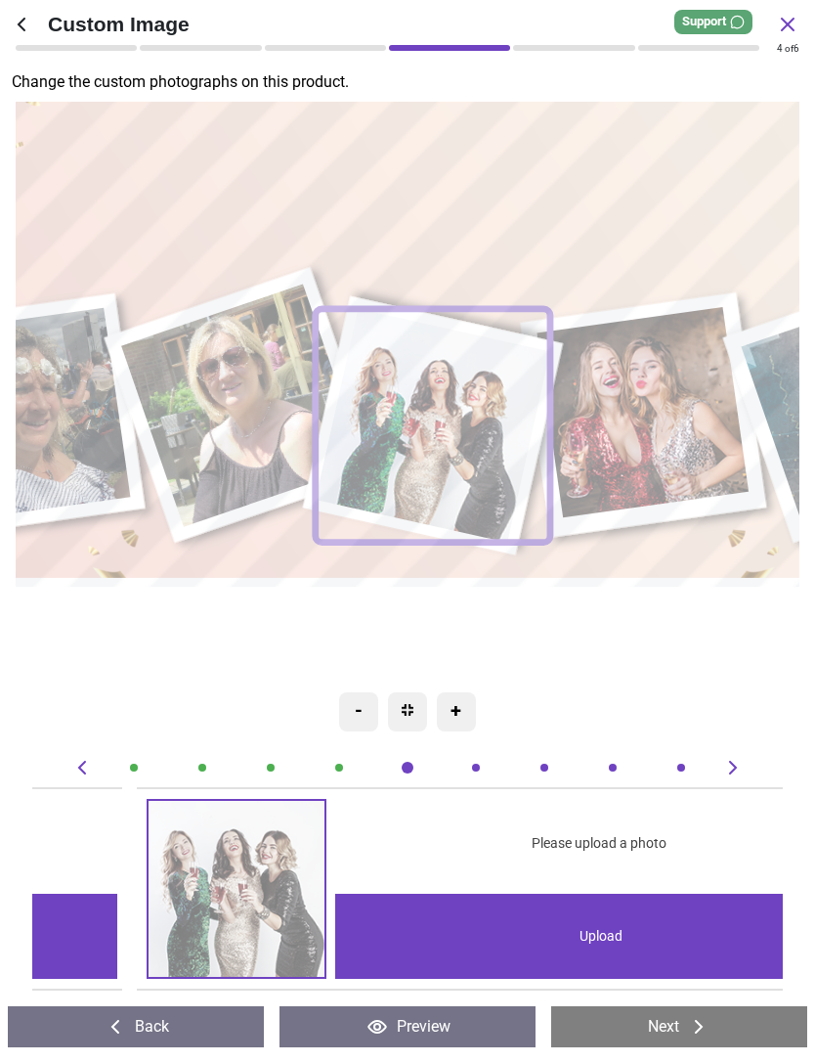
scroll to position [0, 3001]
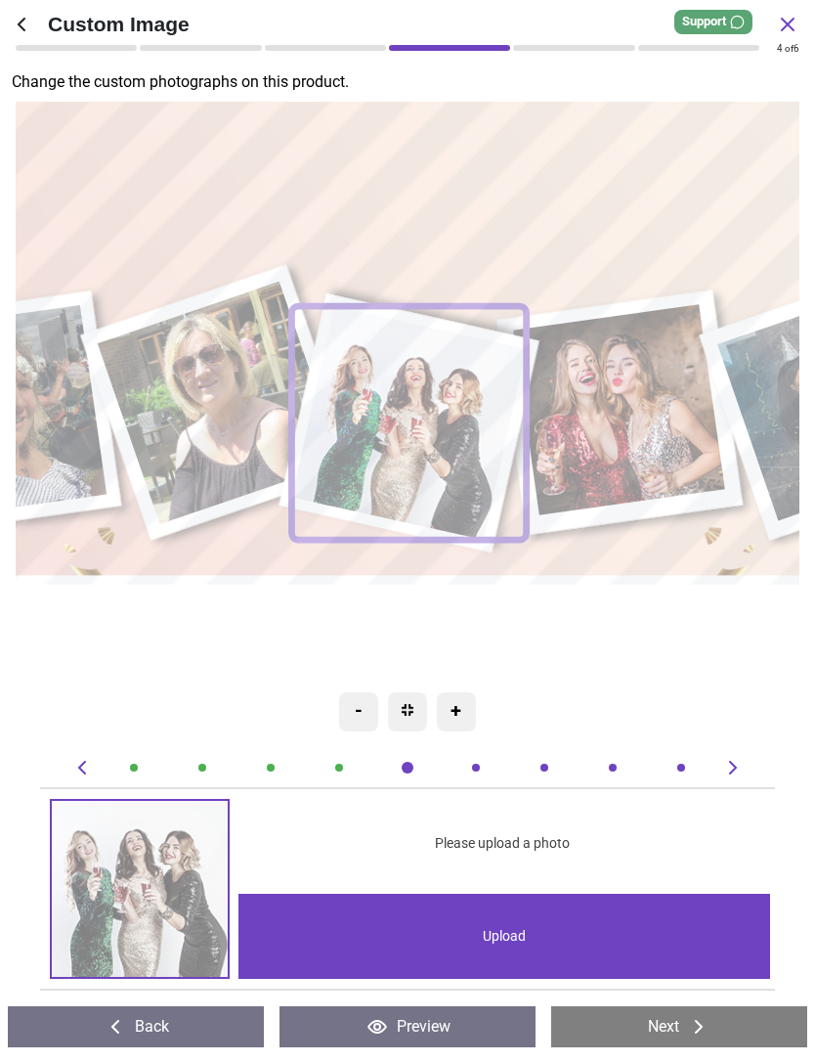
click at [520, 931] on div "Upload" at bounding box center [505, 936] width 532 height 85
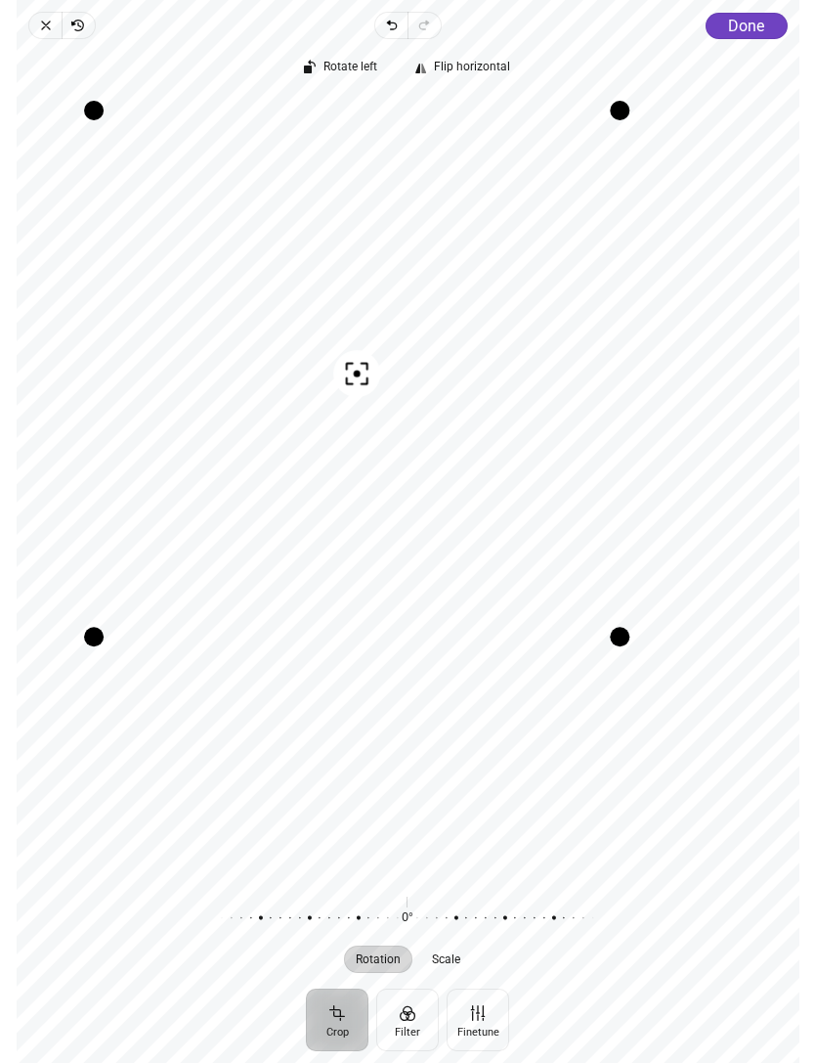
click at [740, 37] on button "Done" at bounding box center [746, 26] width 82 height 26
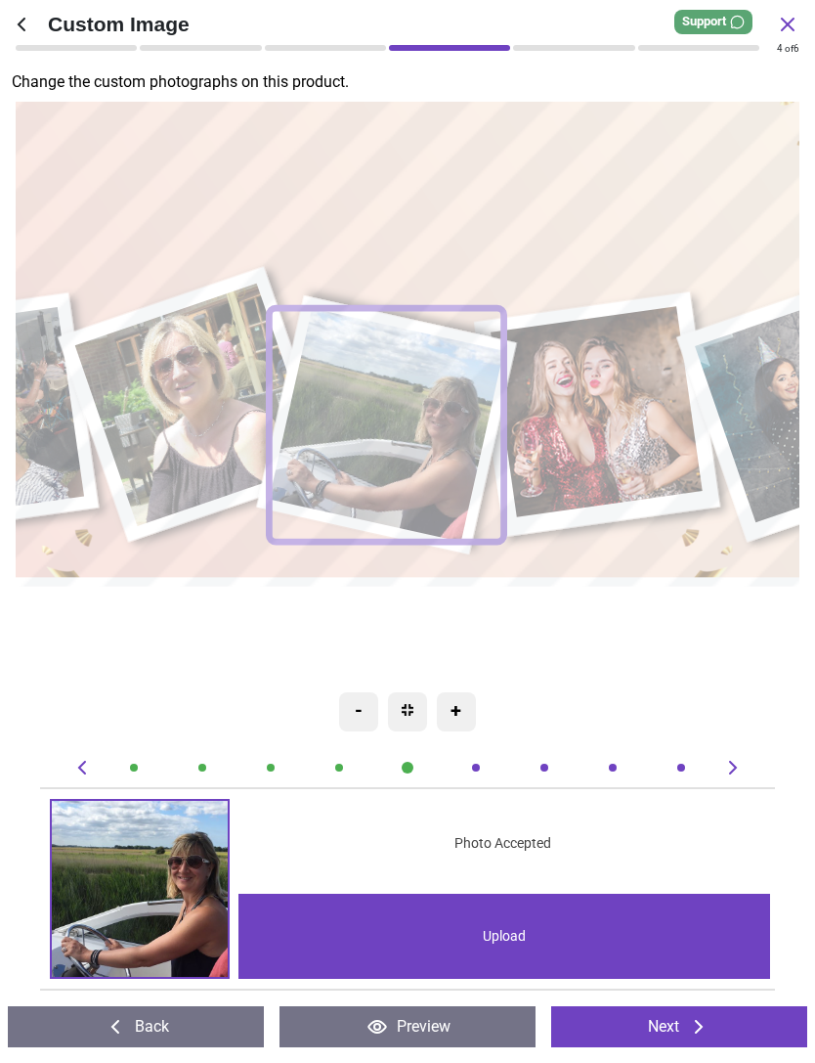
click at [435, 444] on image at bounding box center [386, 425] width 235 height 234
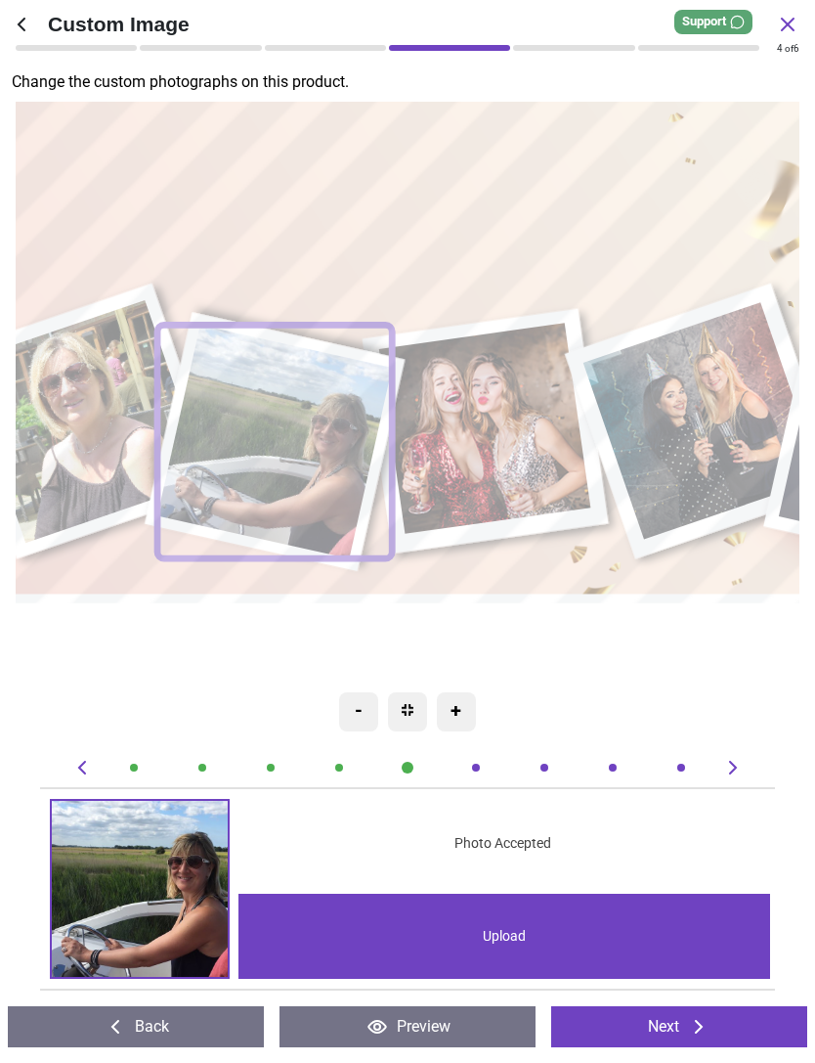
click at [726, 429] on image at bounding box center [703, 420] width 239 height 237
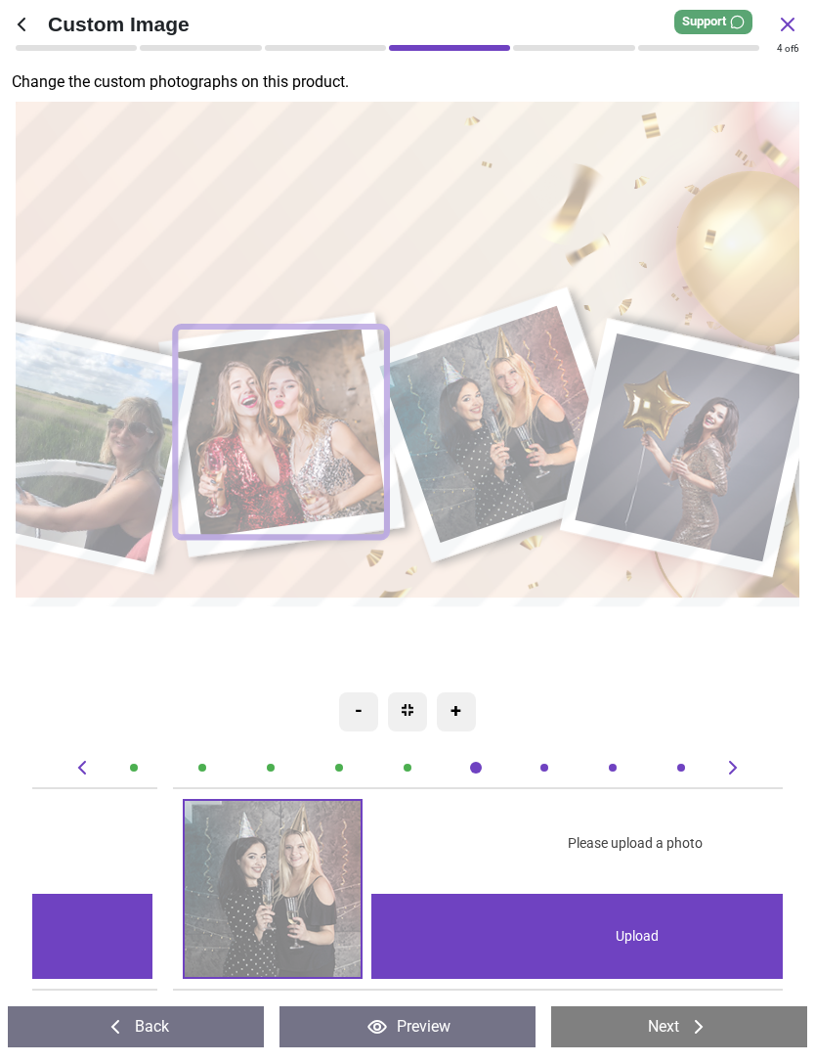
scroll to position [0, 4502]
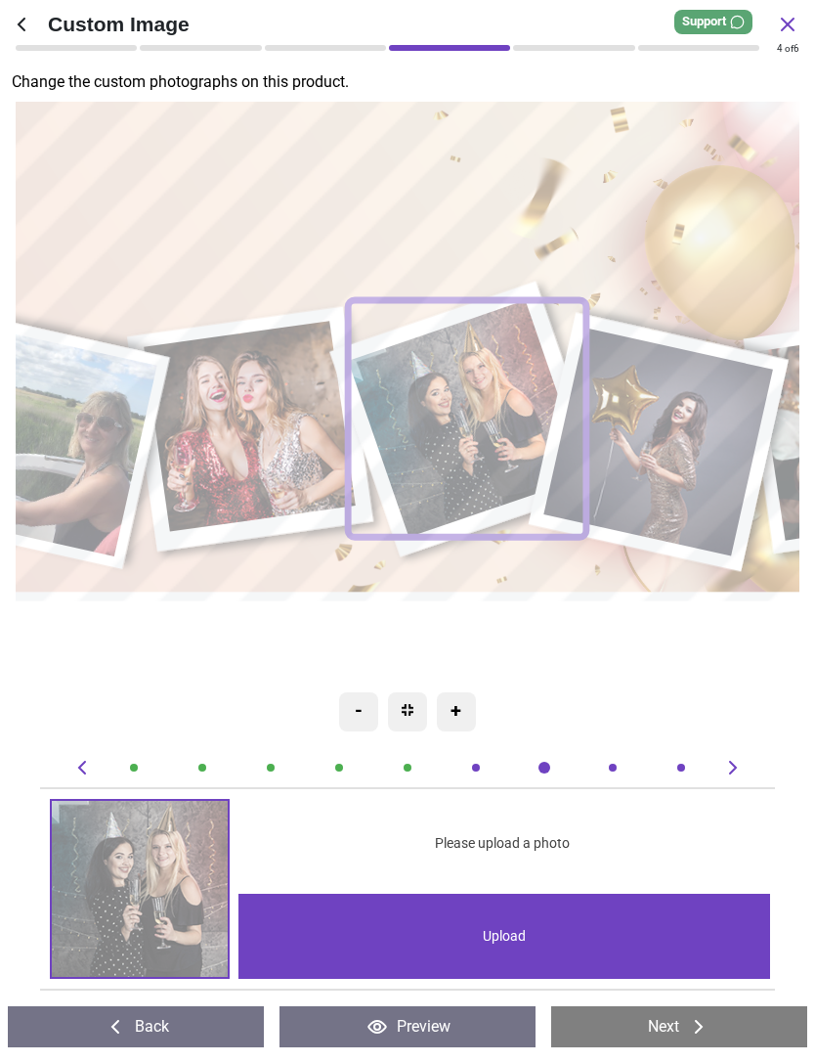
click at [269, 448] on image at bounding box center [250, 426] width 212 height 210
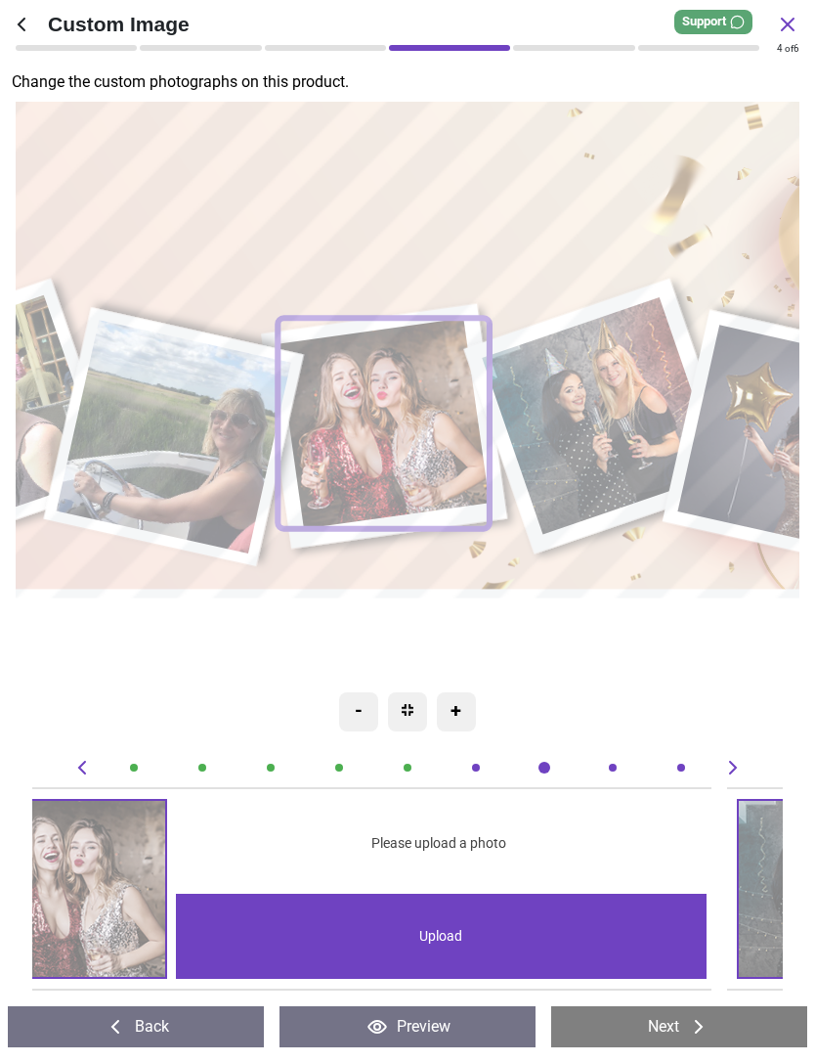
scroll to position [0, 3751]
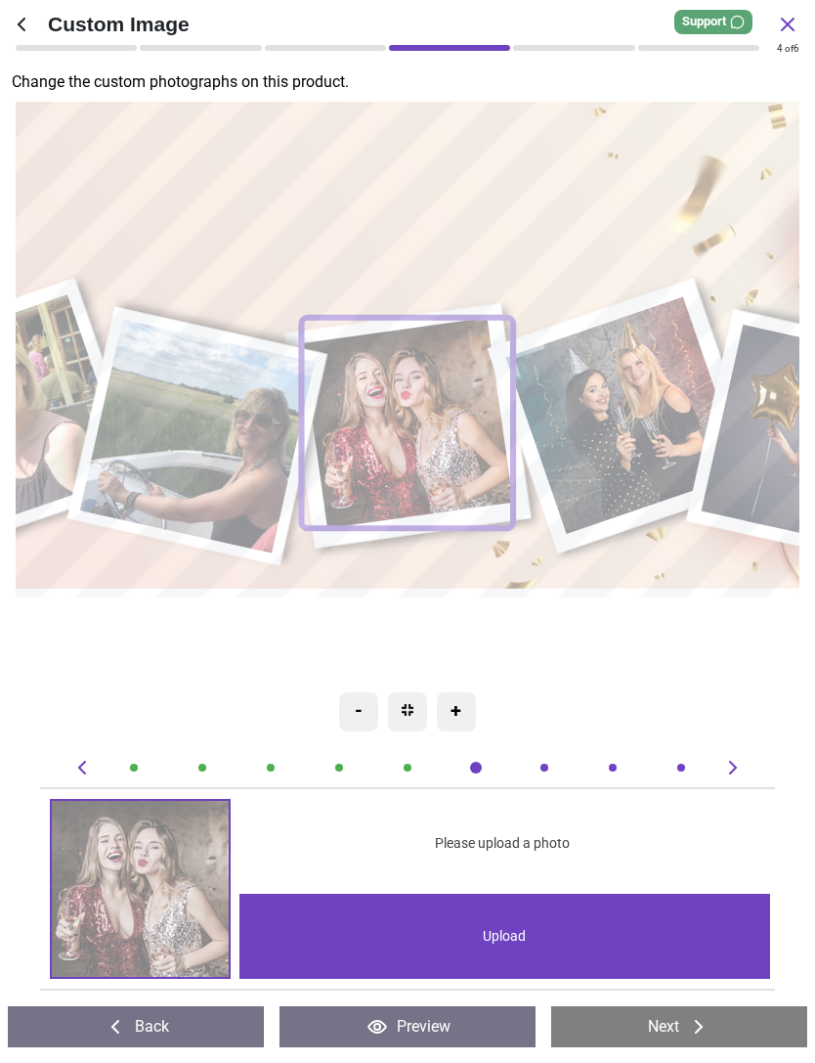
click at [524, 946] on div "Upload" at bounding box center [506, 936] width 532 height 85
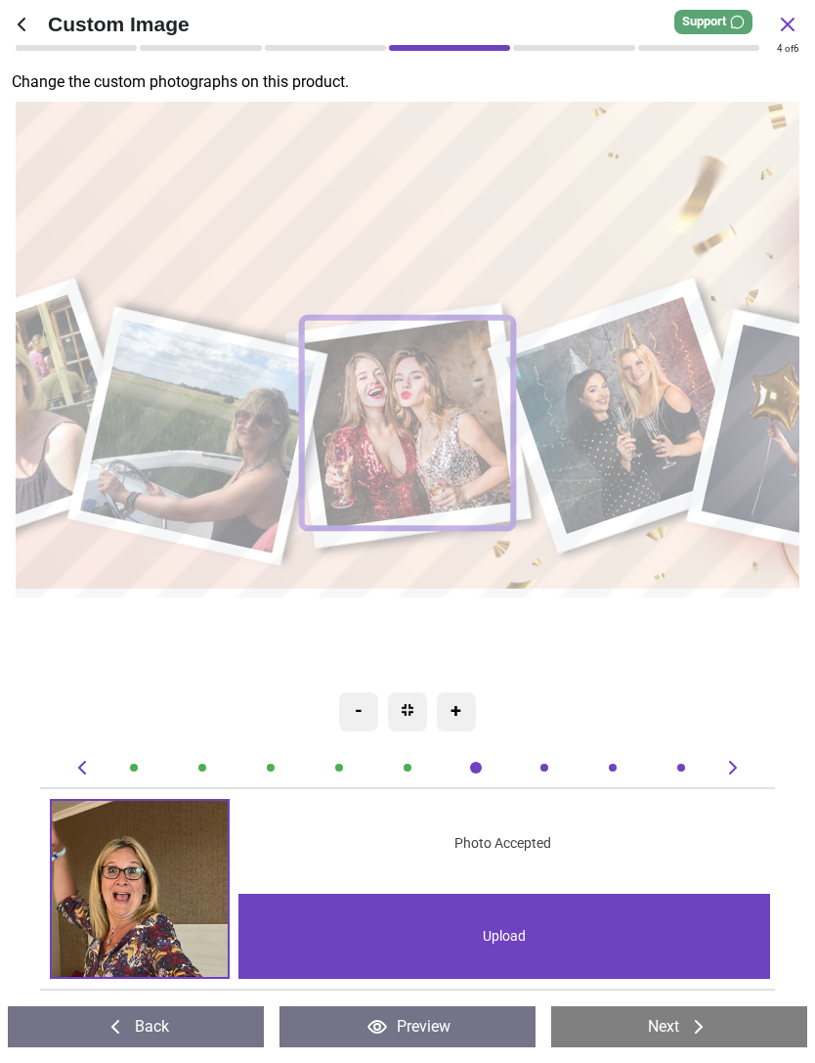
scroll to position [0, 3751]
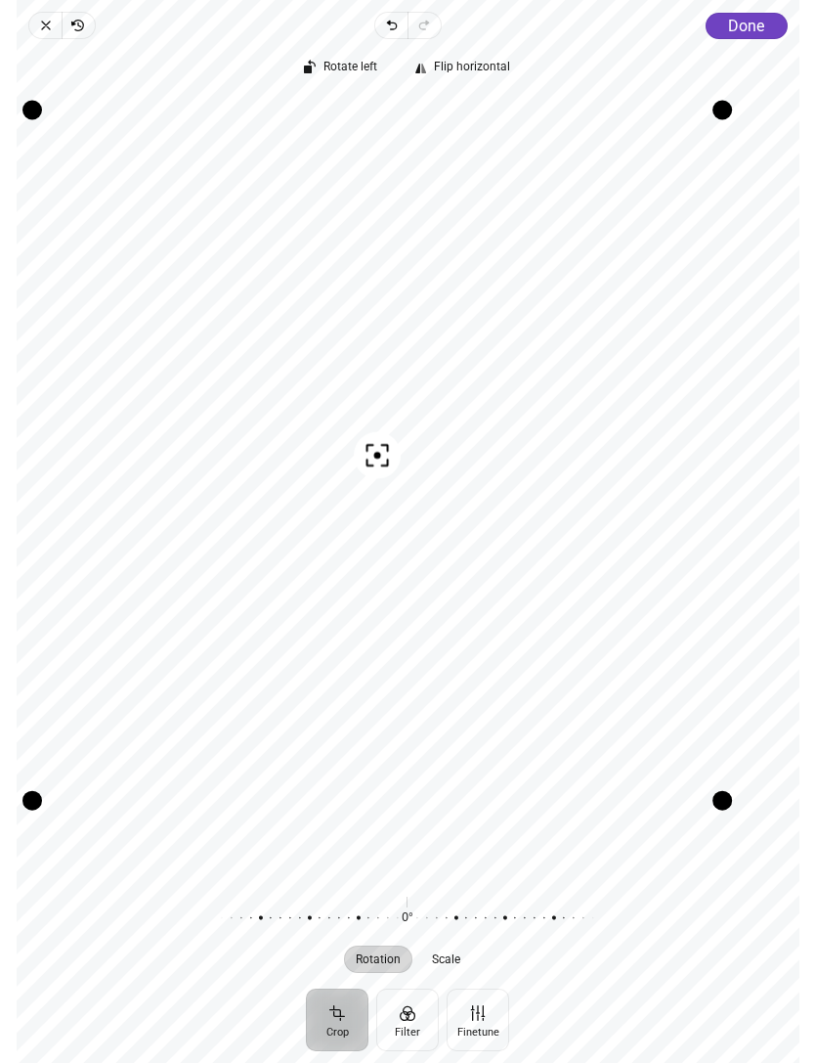
click at [737, 28] on span "Done" at bounding box center [746, 26] width 36 height 19
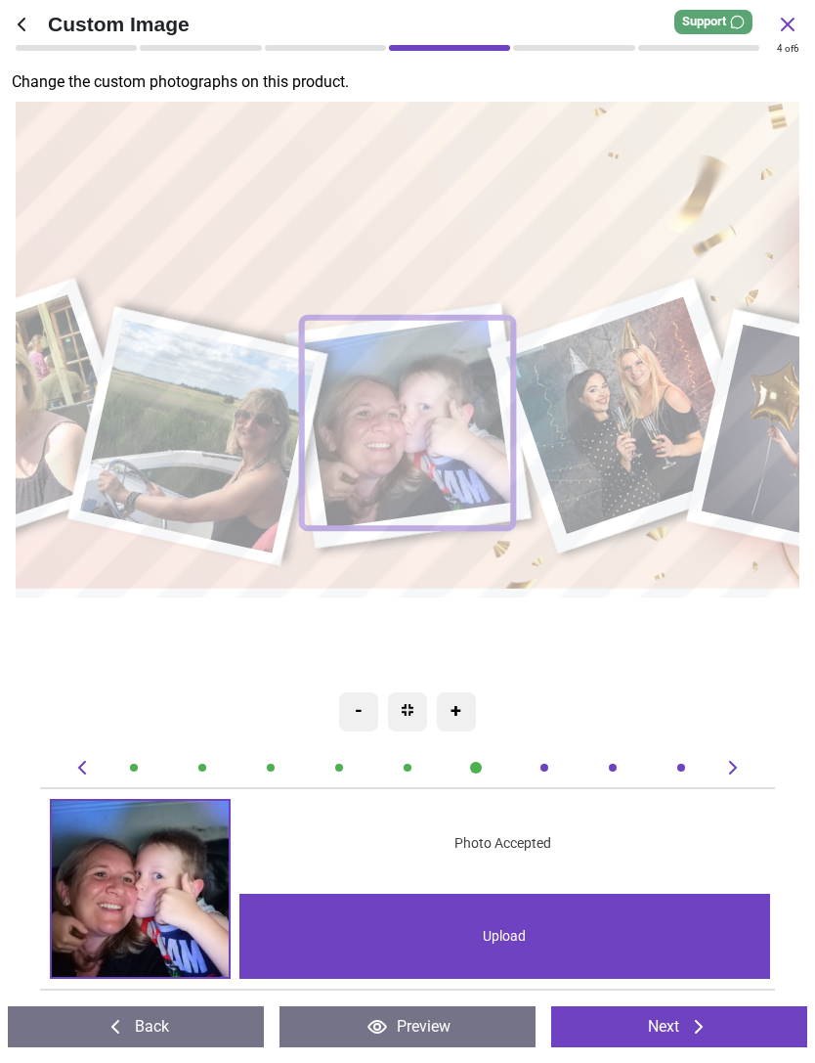
click at [627, 429] on image at bounding box center [625, 415] width 239 height 237
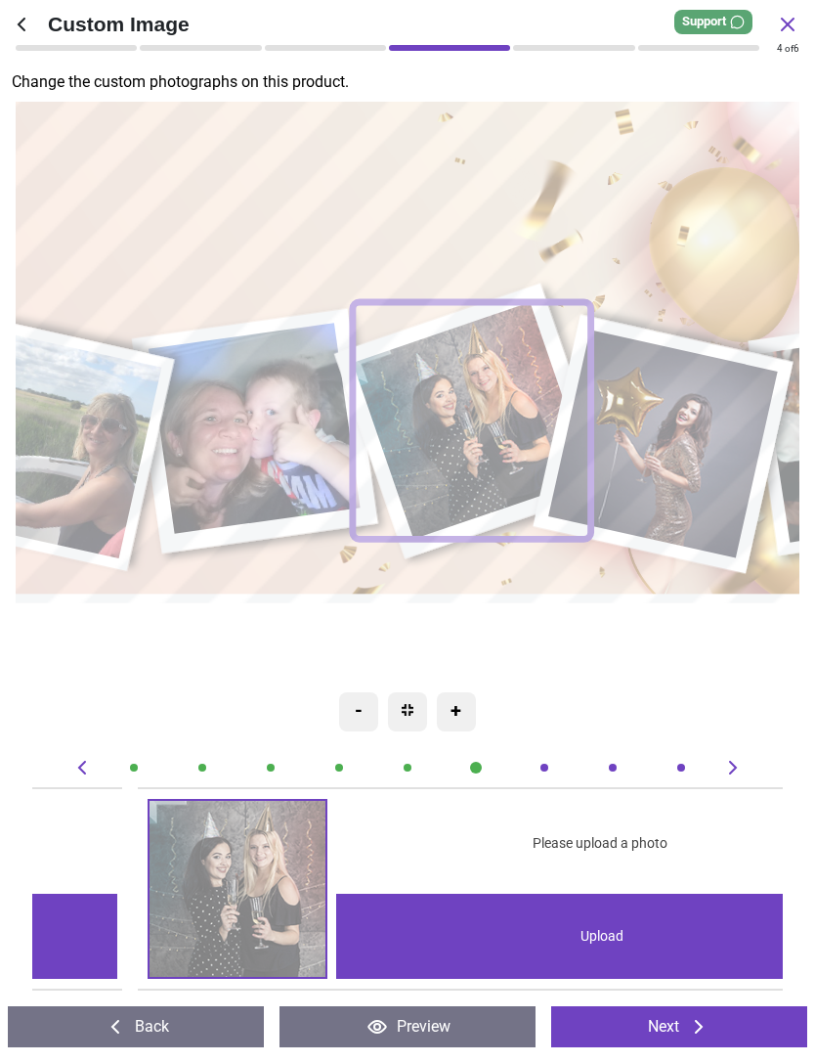
scroll to position [0, 4502]
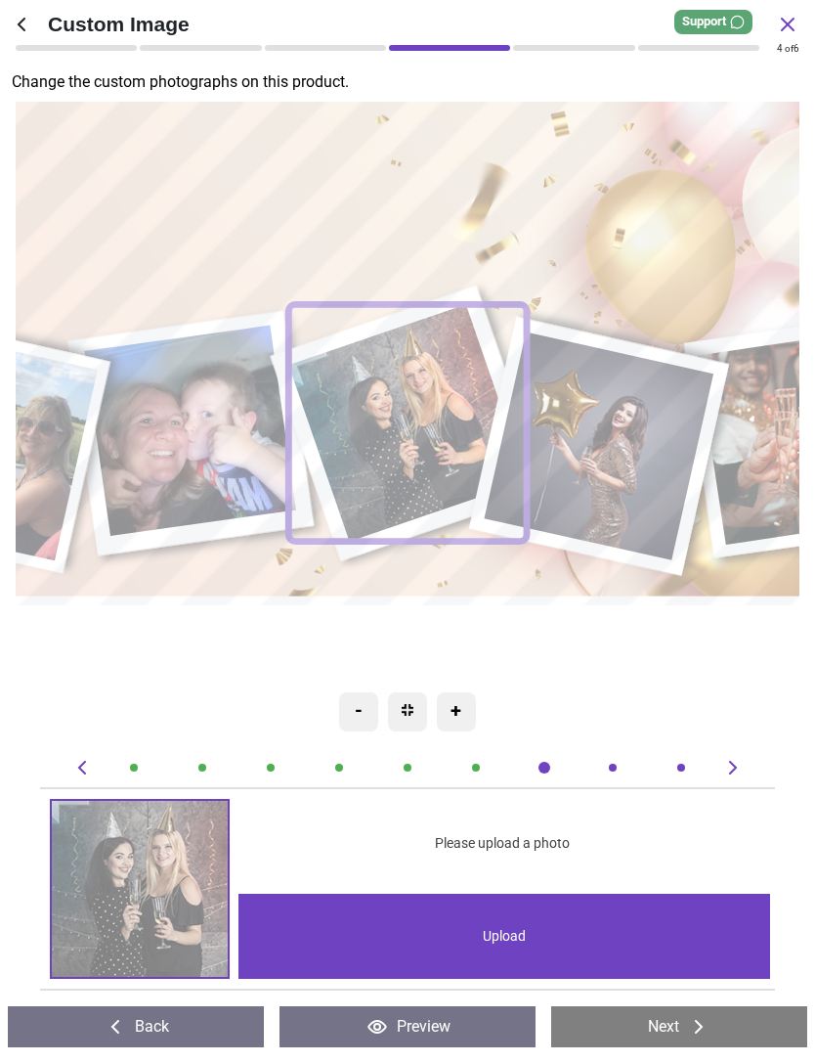
click at [487, 919] on div "Upload" at bounding box center [505, 936] width 532 height 85
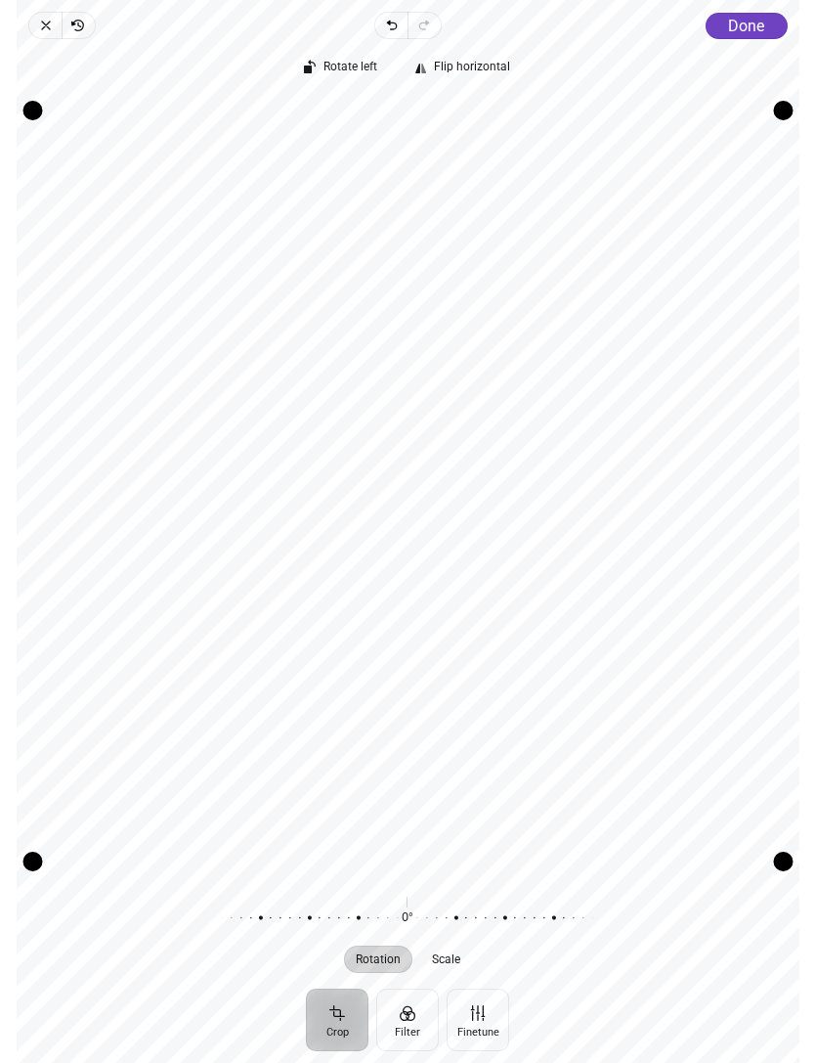
click at [746, 20] on span "Done" at bounding box center [746, 26] width 36 height 19
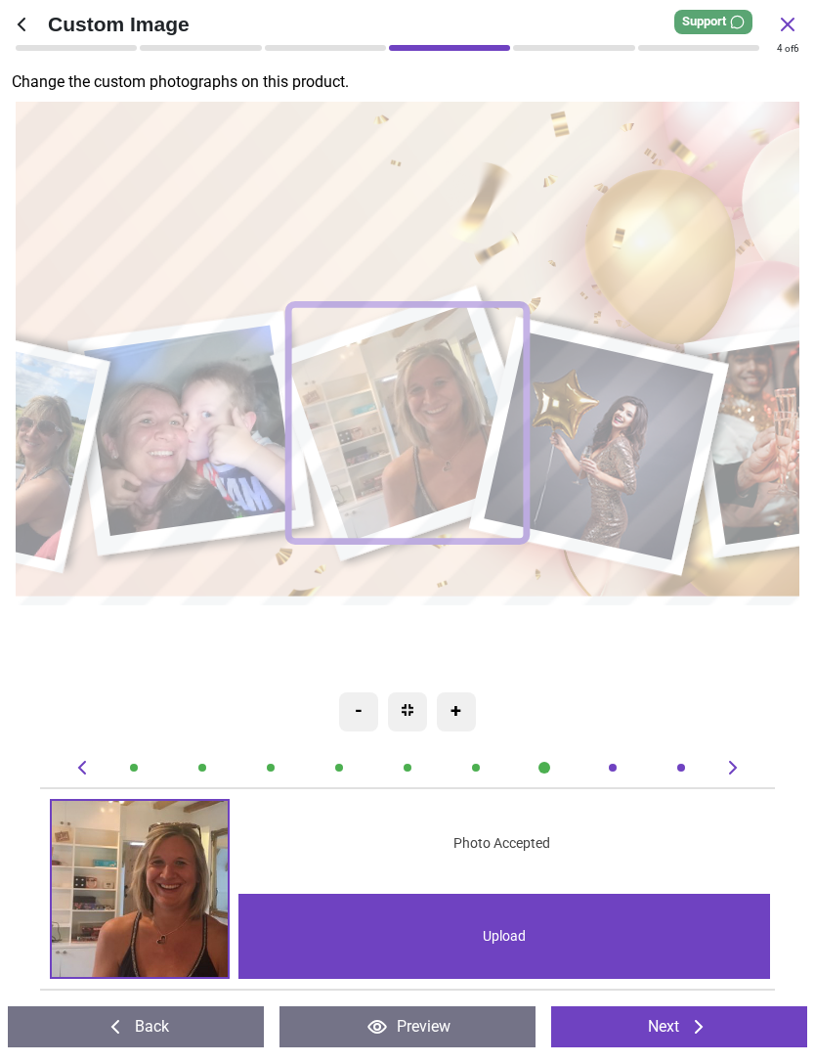
click at [633, 429] on image at bounding box center [599, 446] width 230 height 228
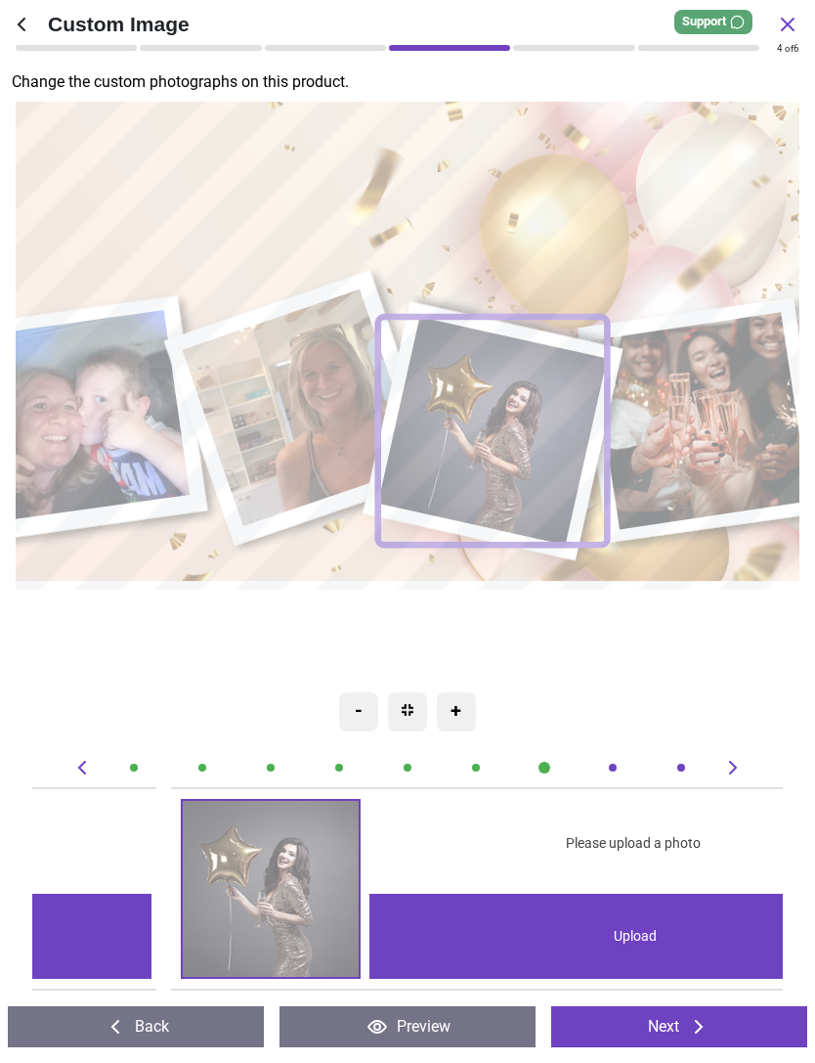
scroll to position [0, 5252]
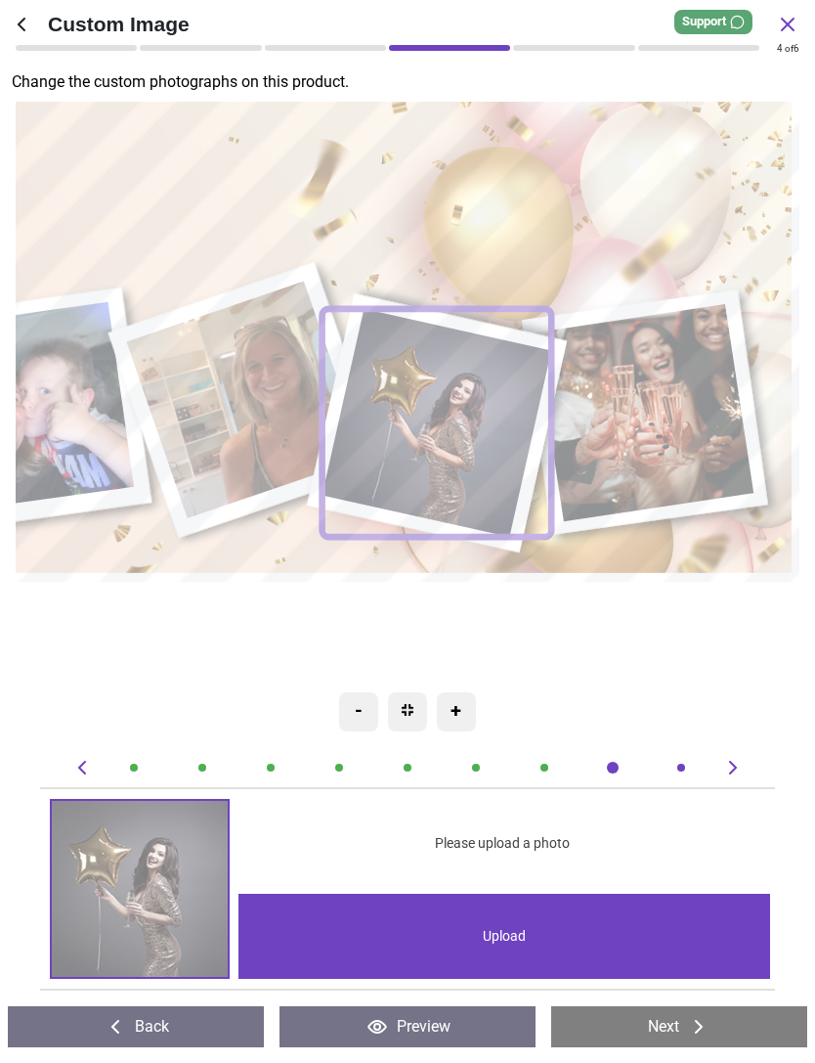
click at [514, 946] on div "Upload" at bounding box center [505, 936] width 532 height 85
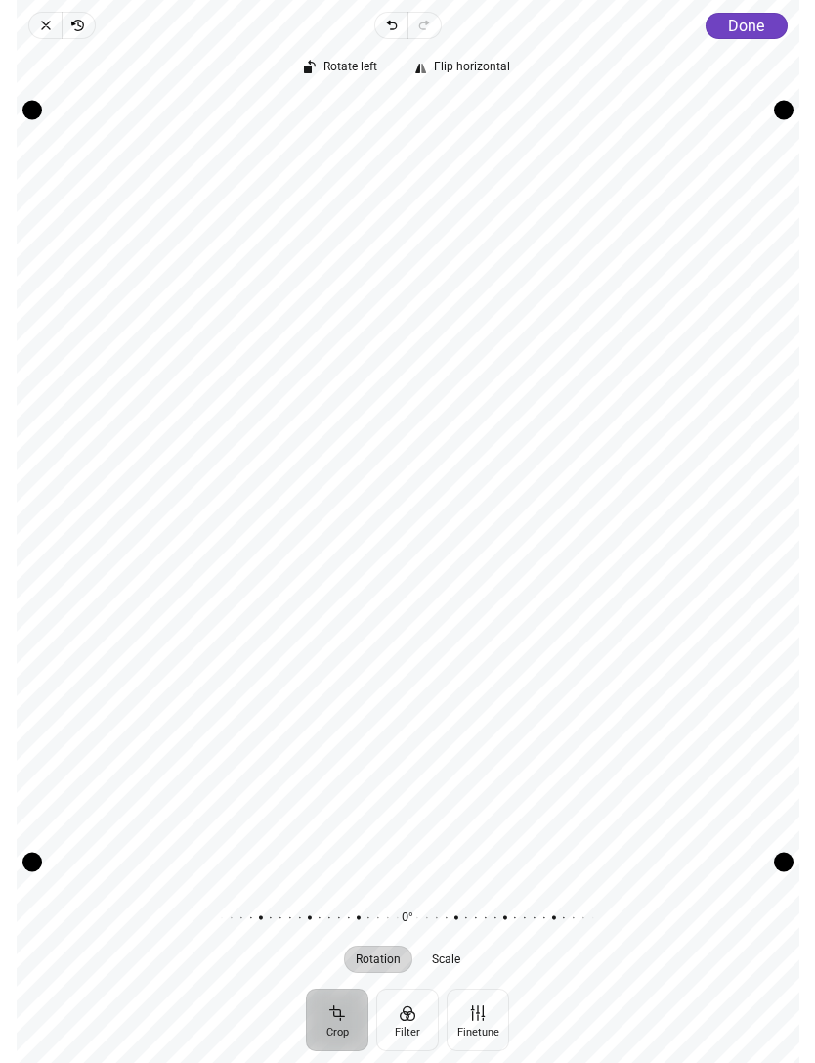
click at [753, 33] on span "Done" at bounding box center [746, 26] width 36 height 19
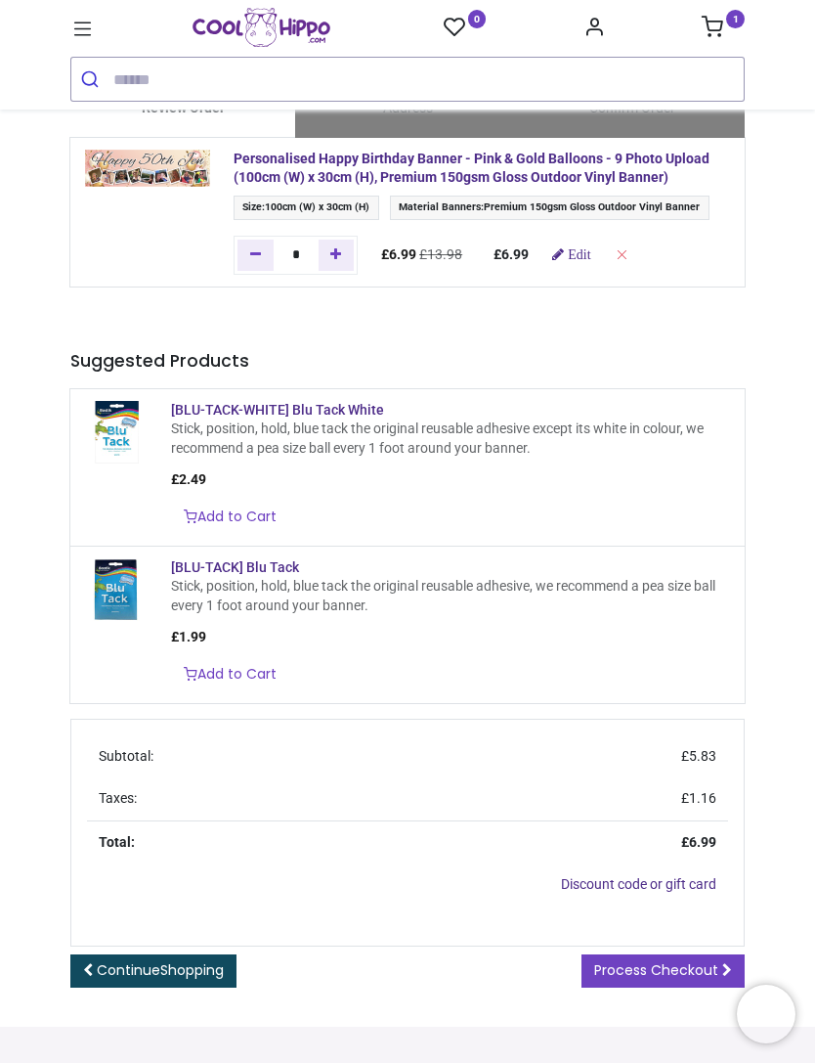
scroll to position [240, 0]
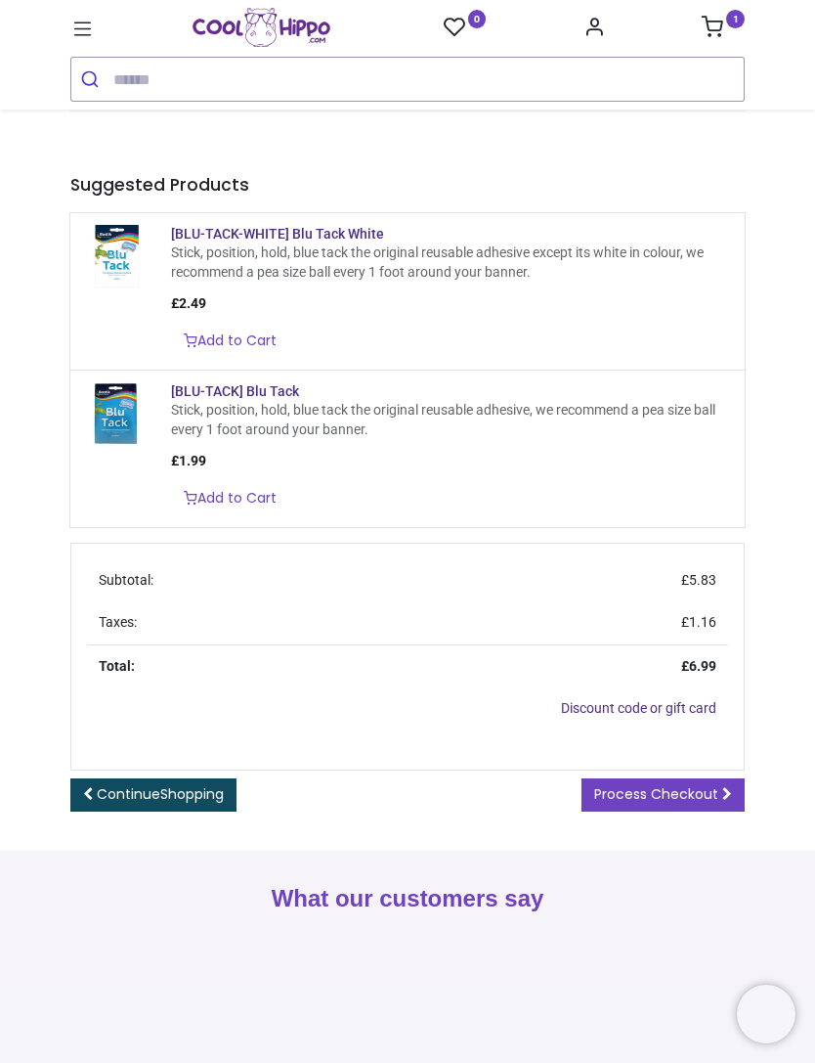
click at [668, 804] on span "Process Checkout" at bounding box center [656, 794] width 124 height 20
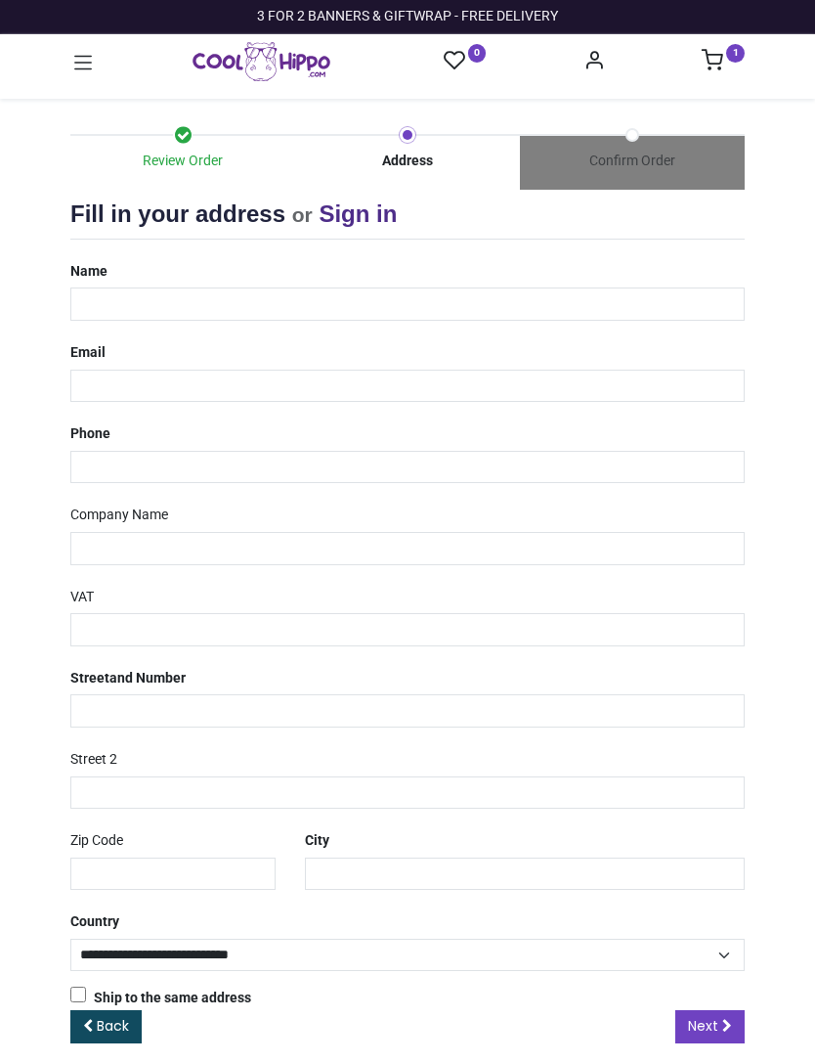
select select "***"
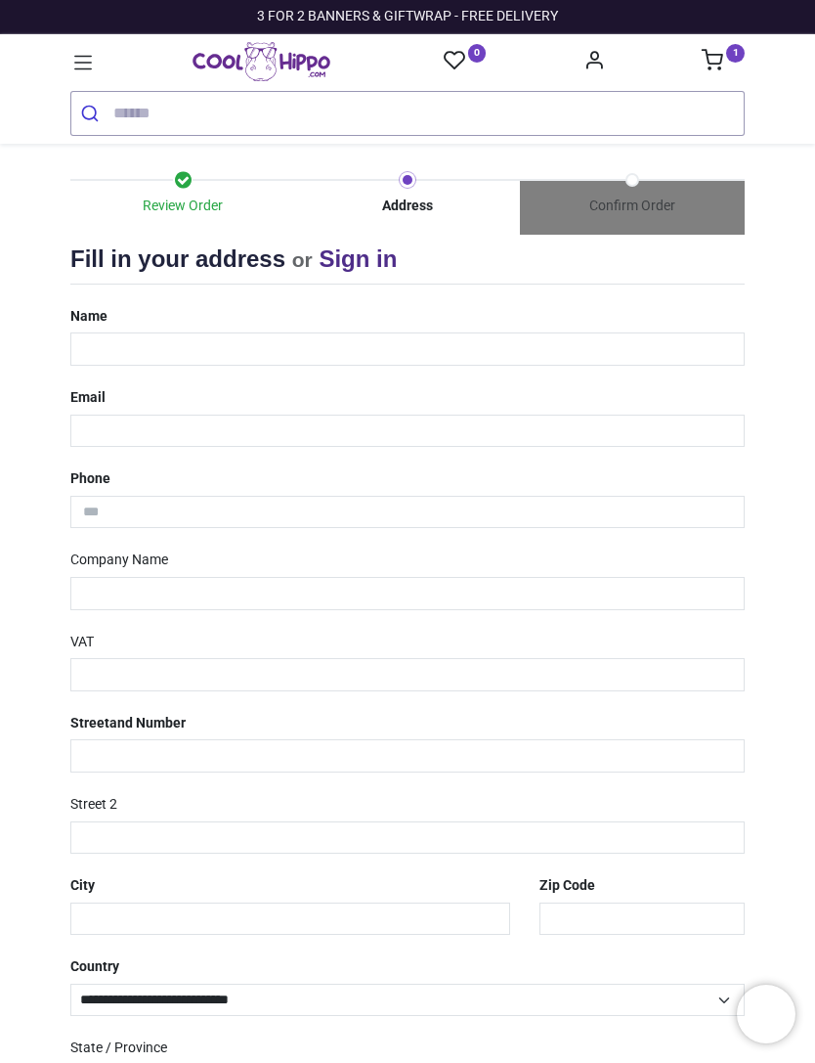
click at [374, 270] on link "Sign in" at bounding box center [358, 258] width 78 height 26
click at [286, 342] on input "text" at bounding box center [407, 348] width 675 height 33
type input "**********"
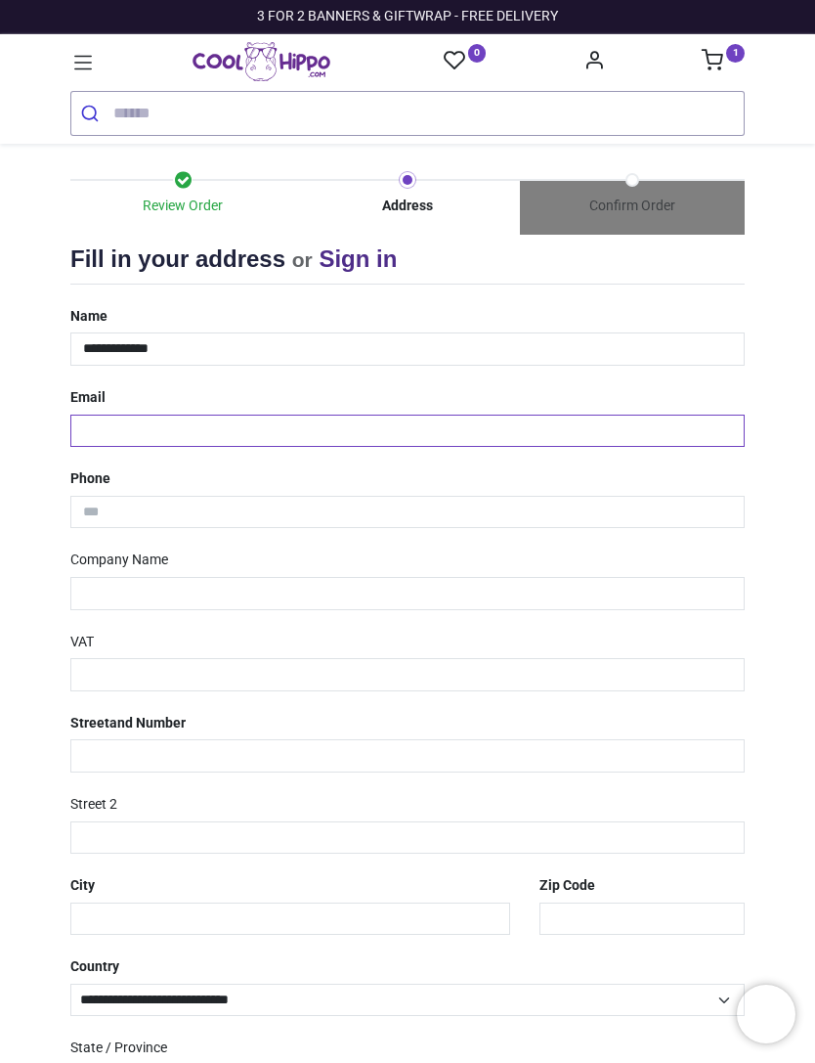
type input "**********"
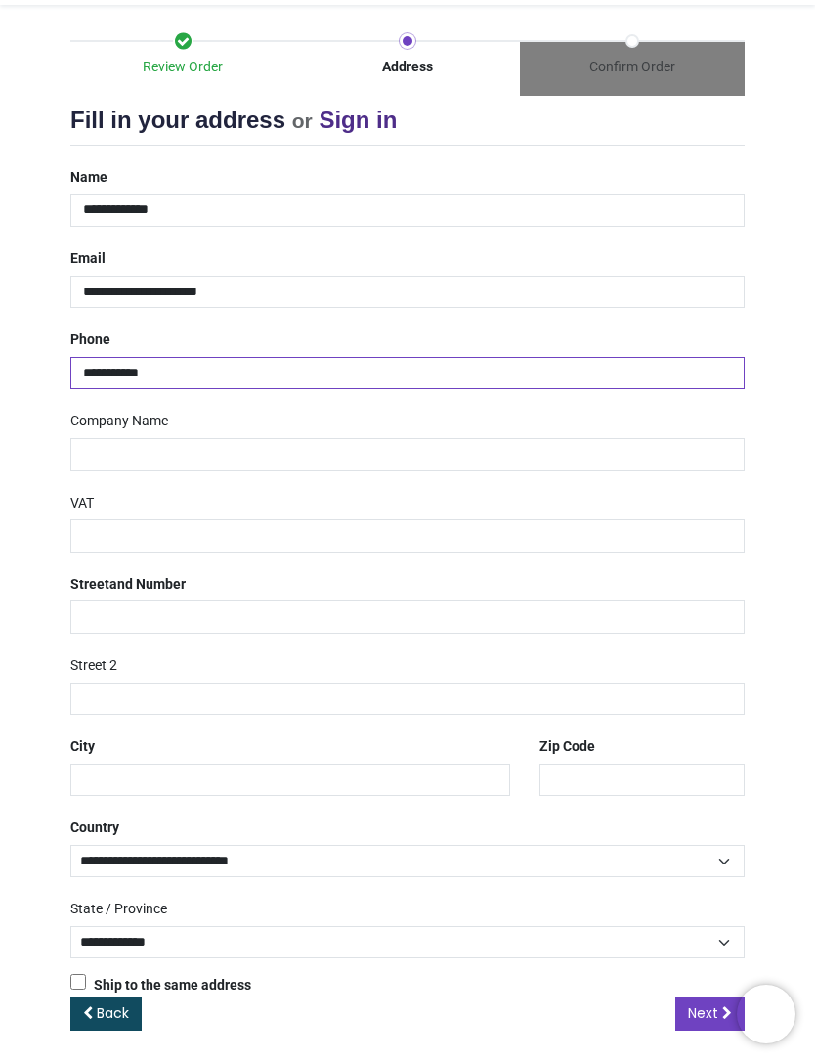
scroll to position [138, 0]
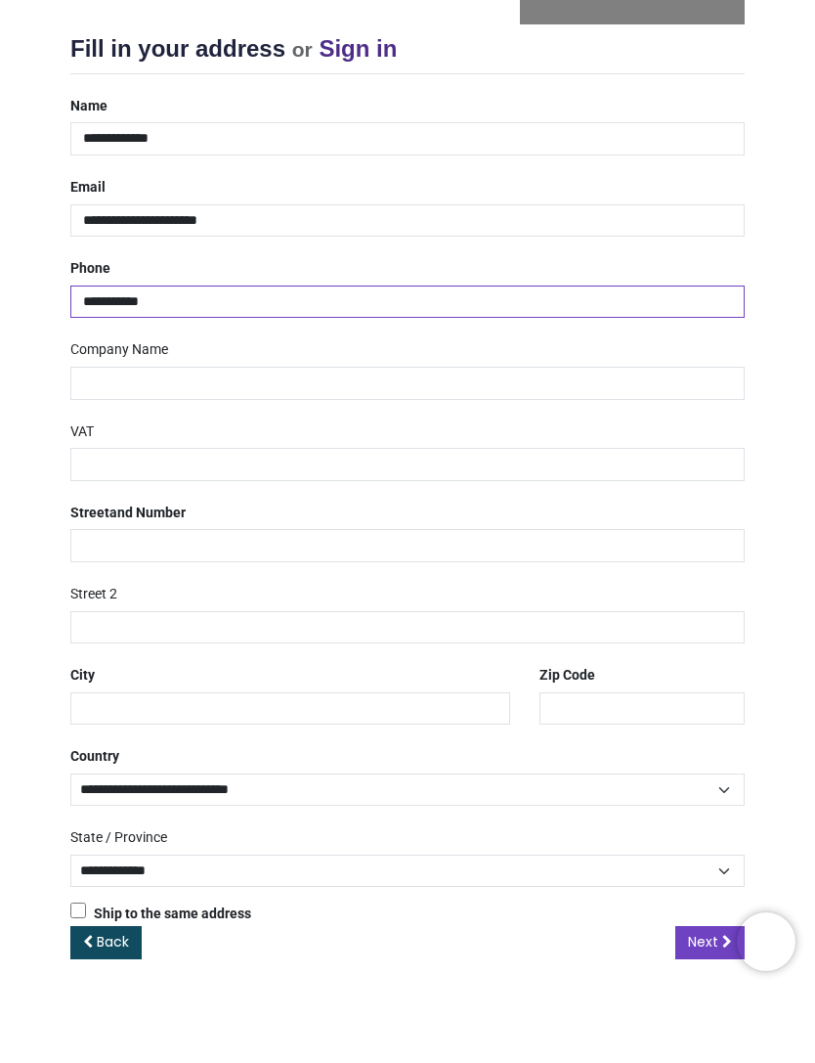
type input "**********"
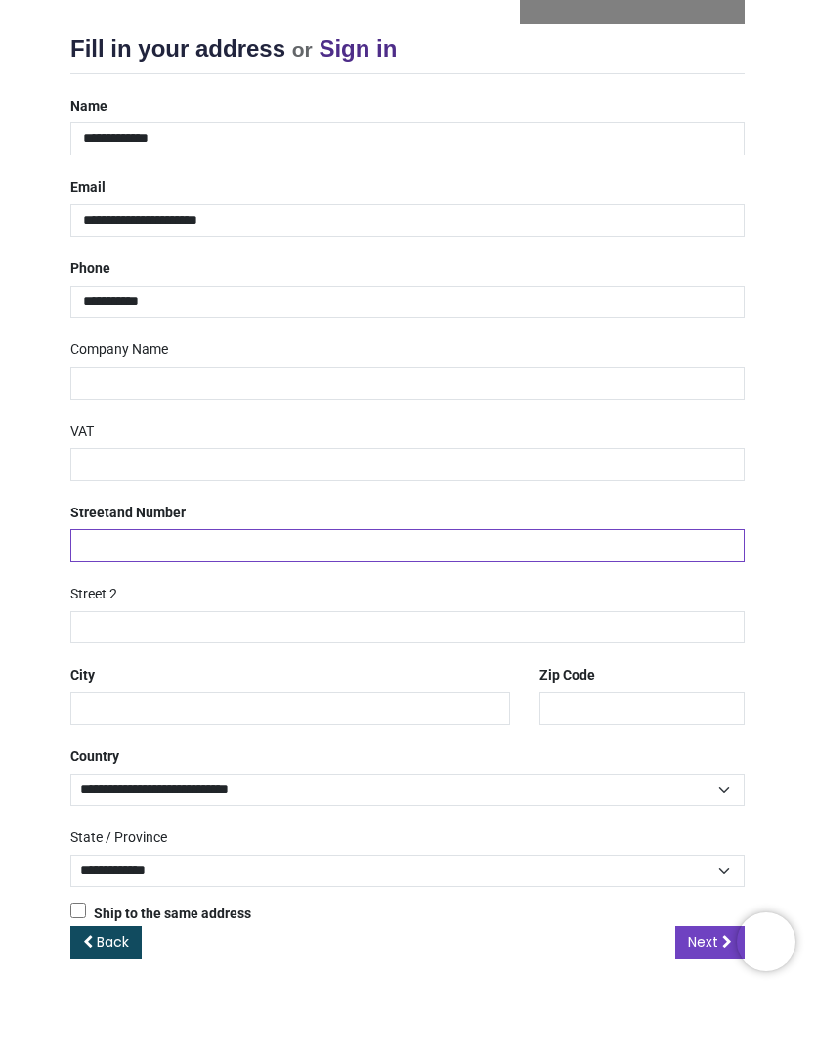
click at [533, 601] on input "text" at bounding box center [407, 617] width 675 height 33
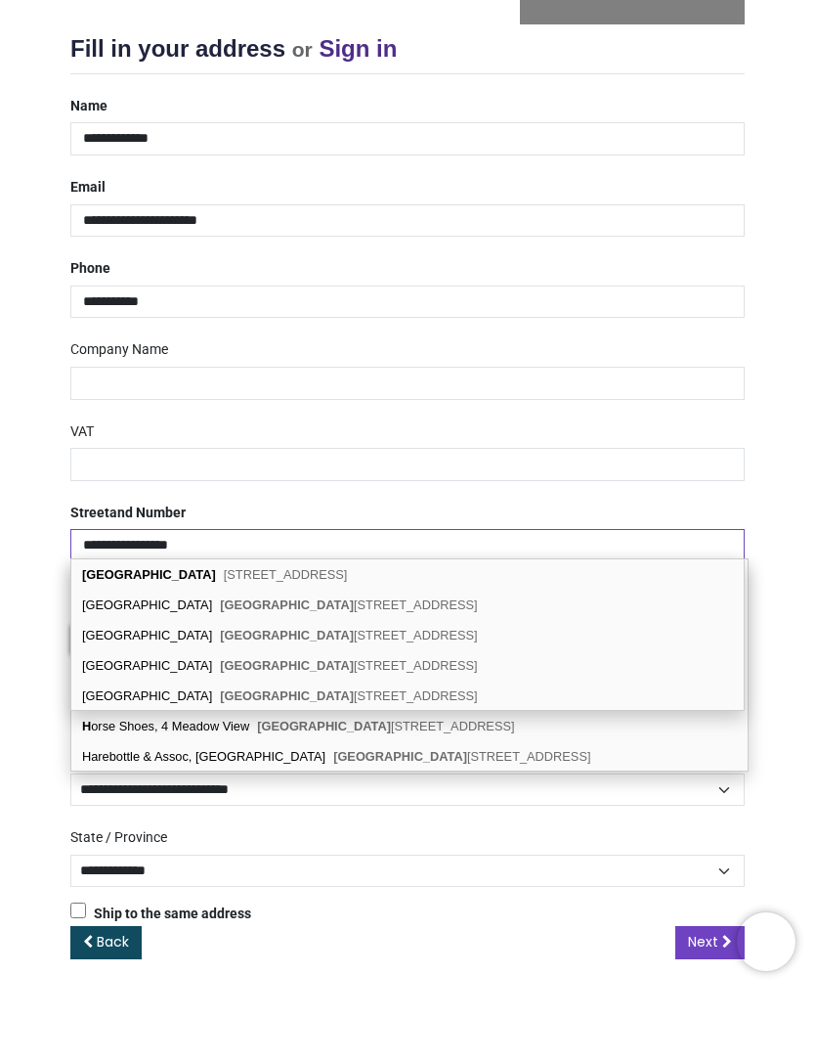
type input "**********"
click at [342, 639] on span "Laddingford, Maidstone, ME18 6BY" at bounding box center [286, 646] width 124 height 15
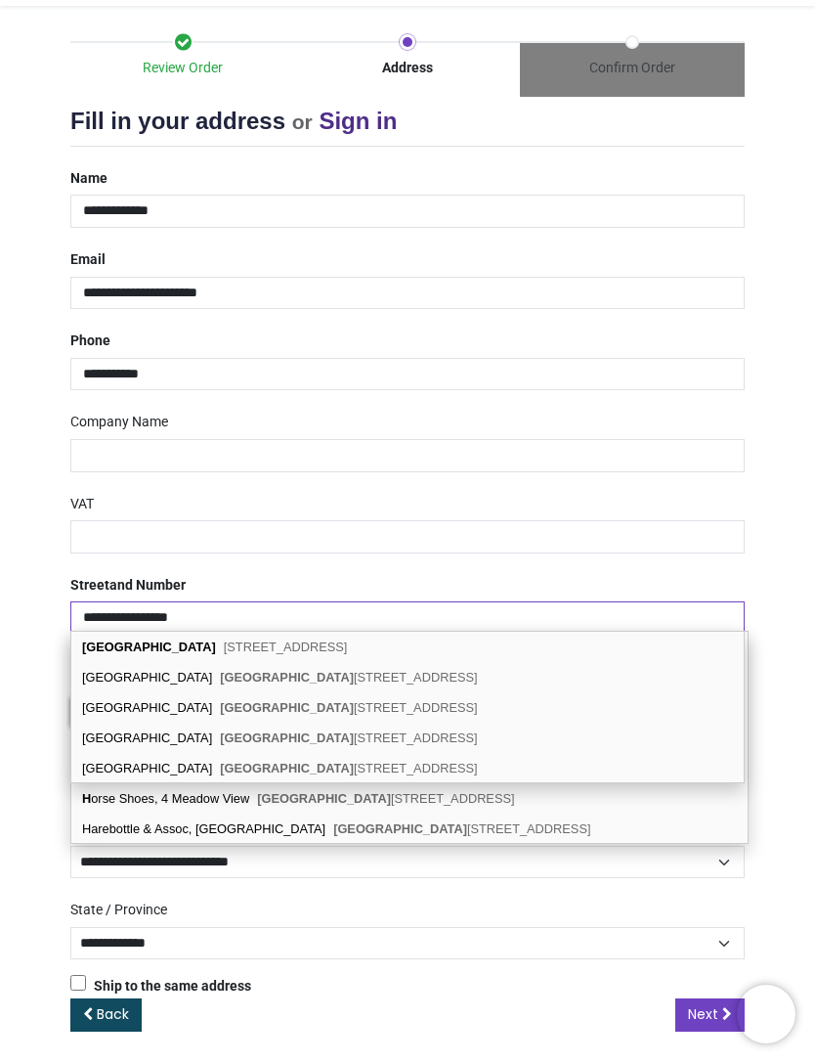
type input "**********"
type input "********"
select select "***"
type input "*********"
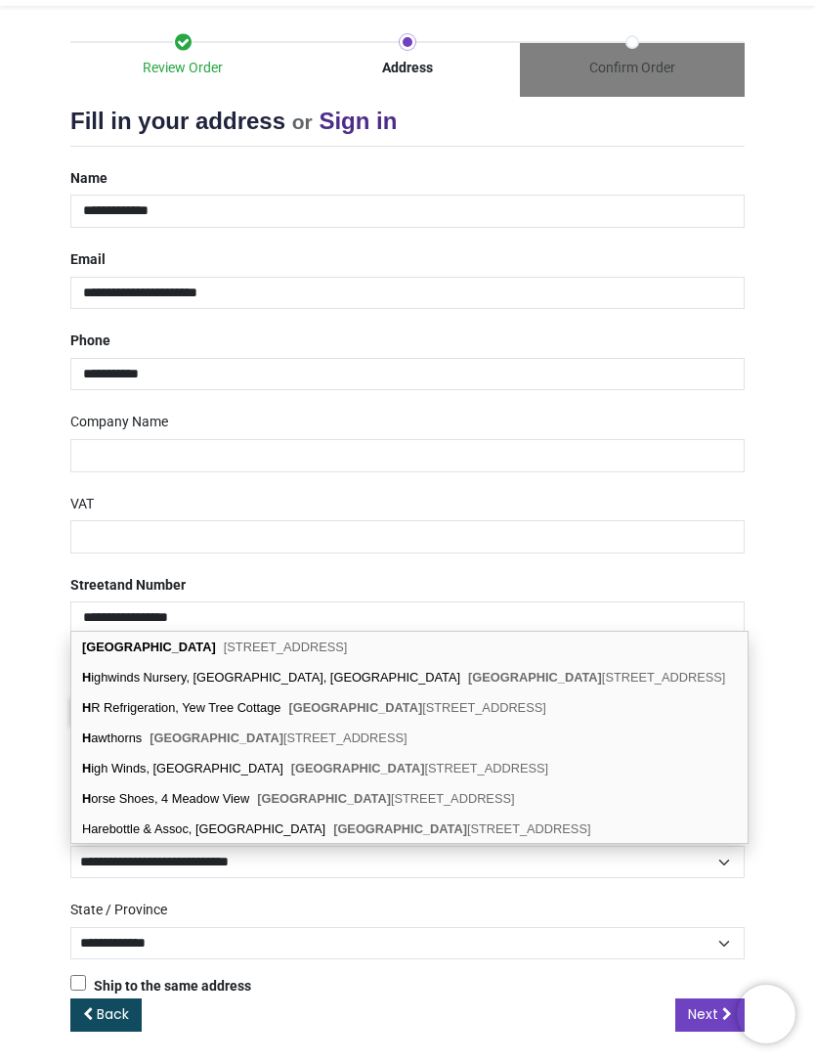
click at [348, 647] on span "Laddingford, Maidstone, ME18 6BY" at bounding box center [286, 646] width 124 height 15
select select "***"
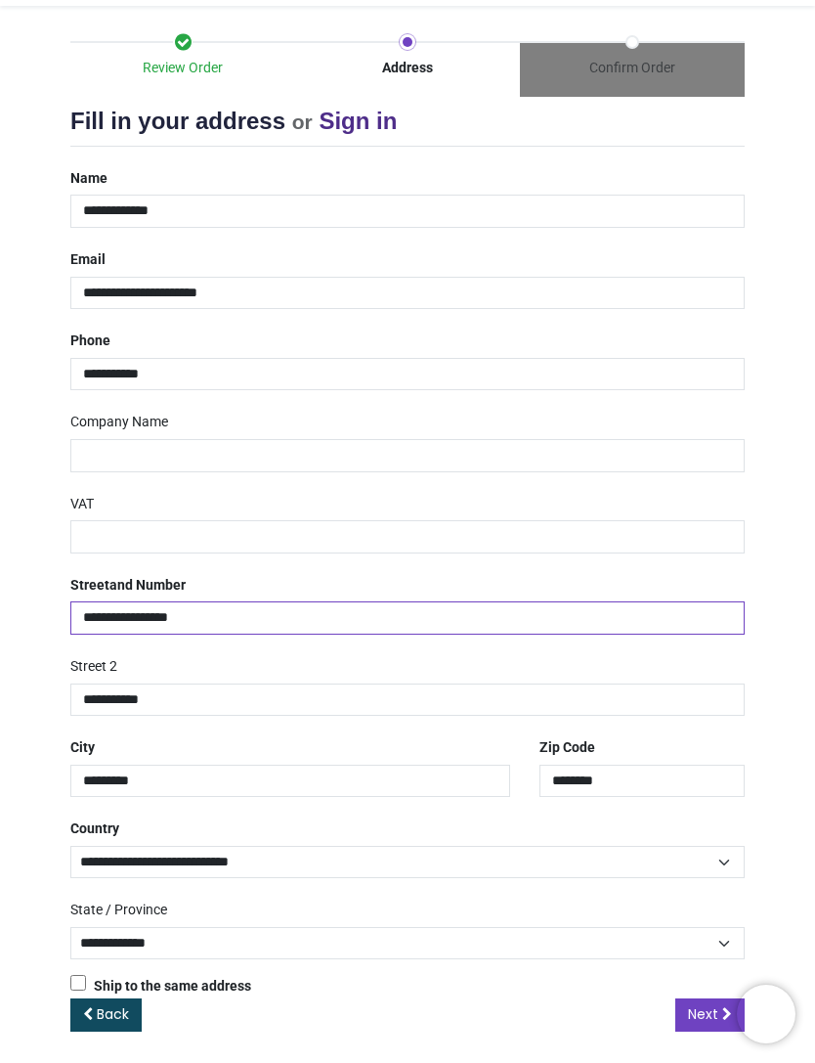
click at [683, 1006] on link "Next" at bounding box center [710, 1014] width 69 height 33
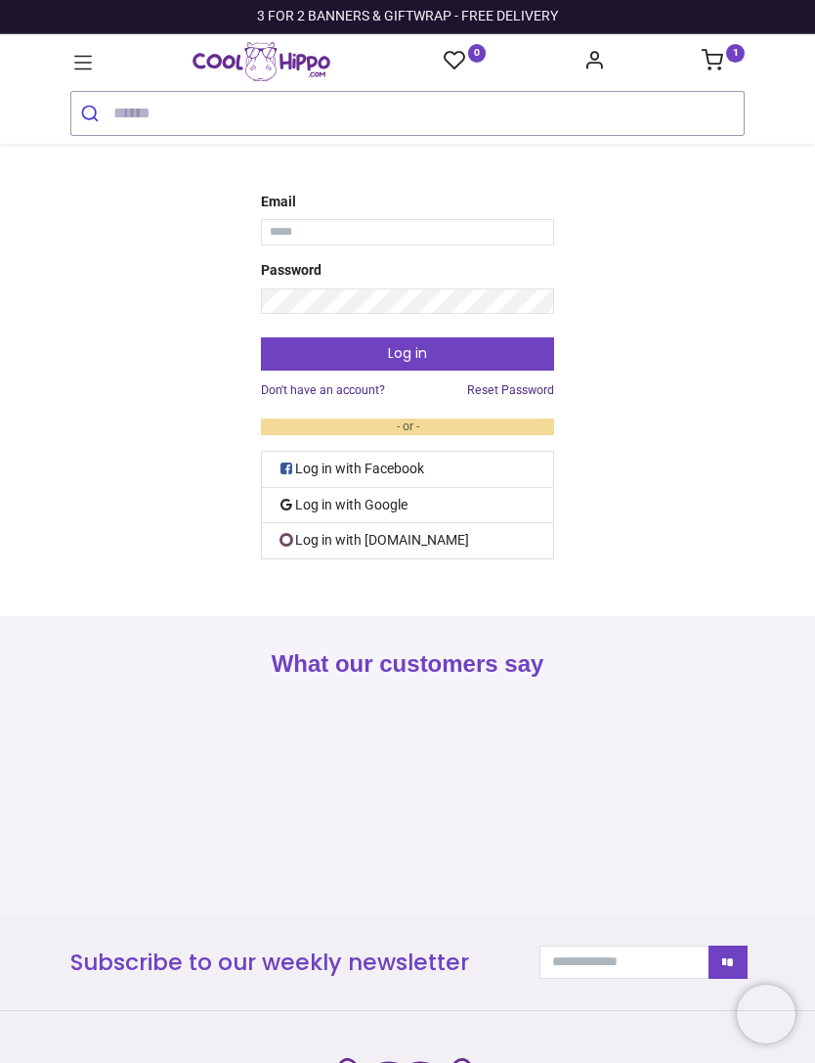
click at [473, 230] on input "Email" at bounding box center [407, 232] width 293 height 26
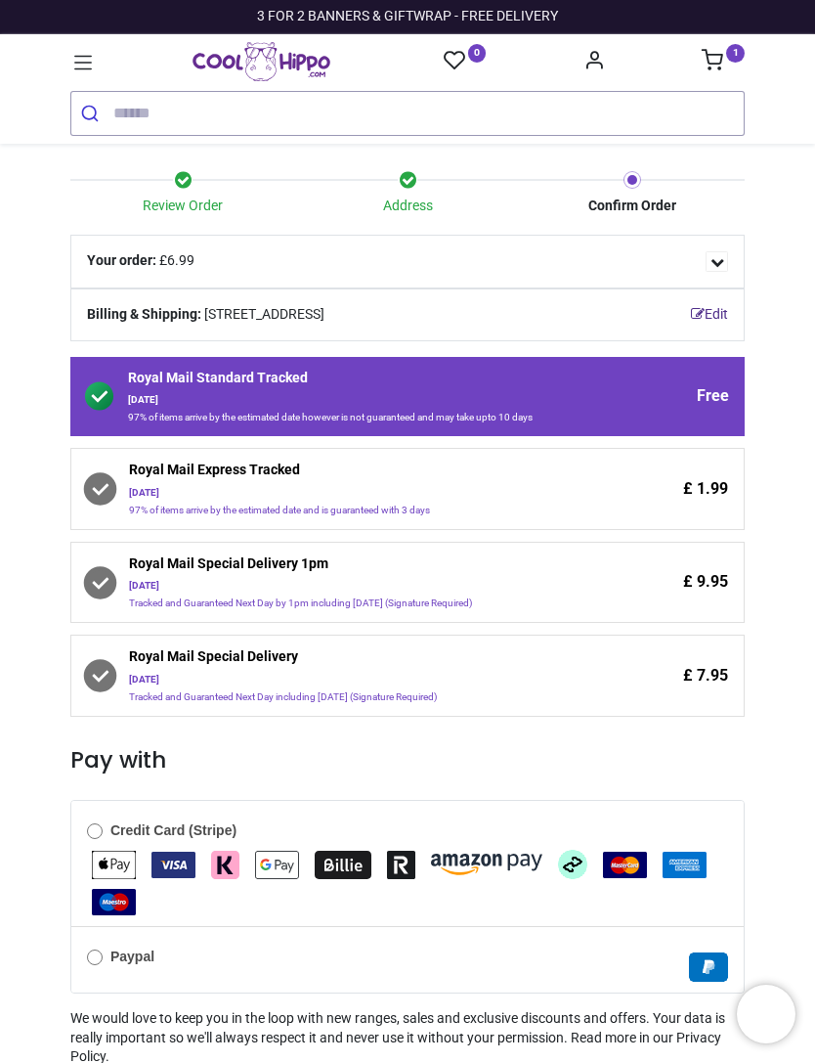
click at [702, 500] on span "£ 1.99" at bounding box center [705, 489] width 45 height 22
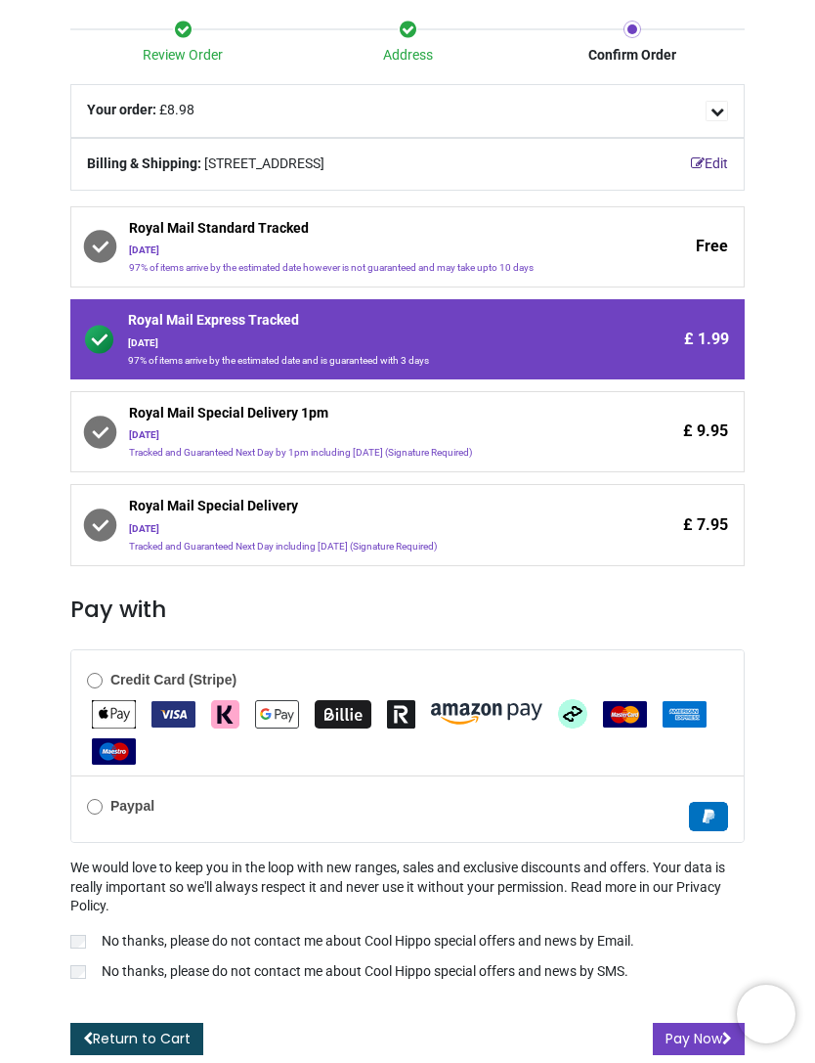
scroll to position [160, 0]
click at [675, 1032] on button "Pay Now" at bounding box center [699, 1039] width 92 height 33
